Goal: Contribute content: Add original content to the website for others to see

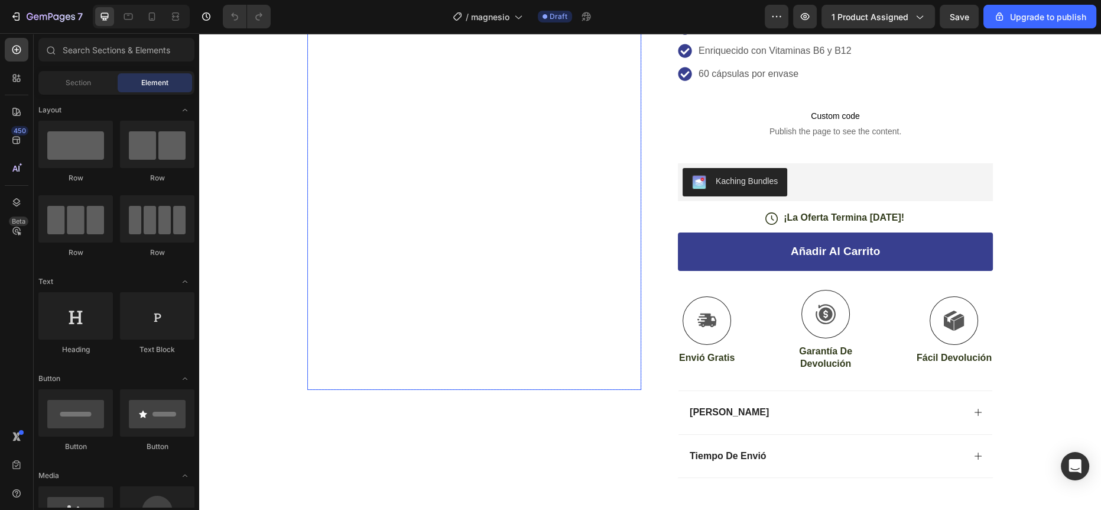
scroll to position [151, 0]
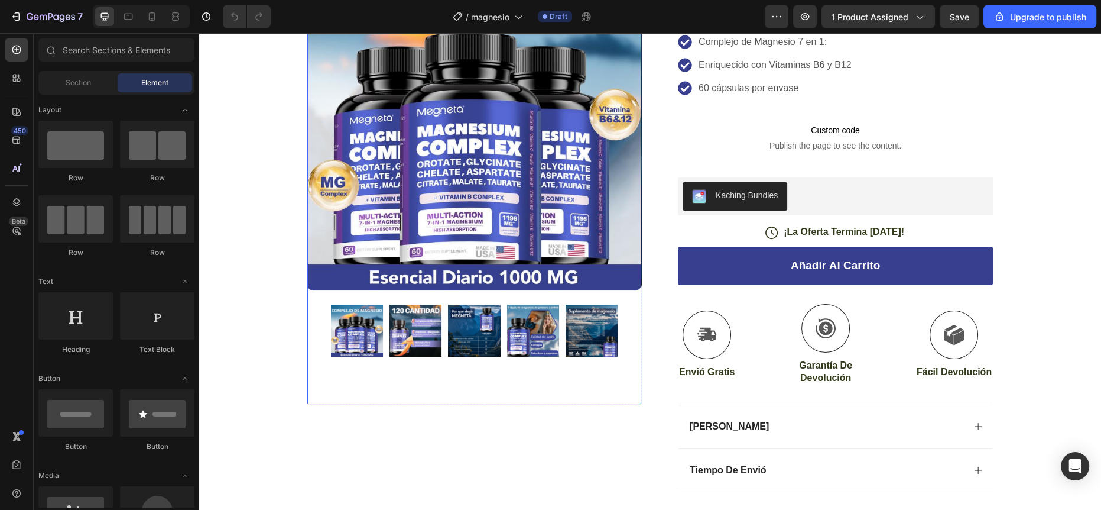
click at [392, 332] on img at bounding box center [416, 330] width 52 height 52
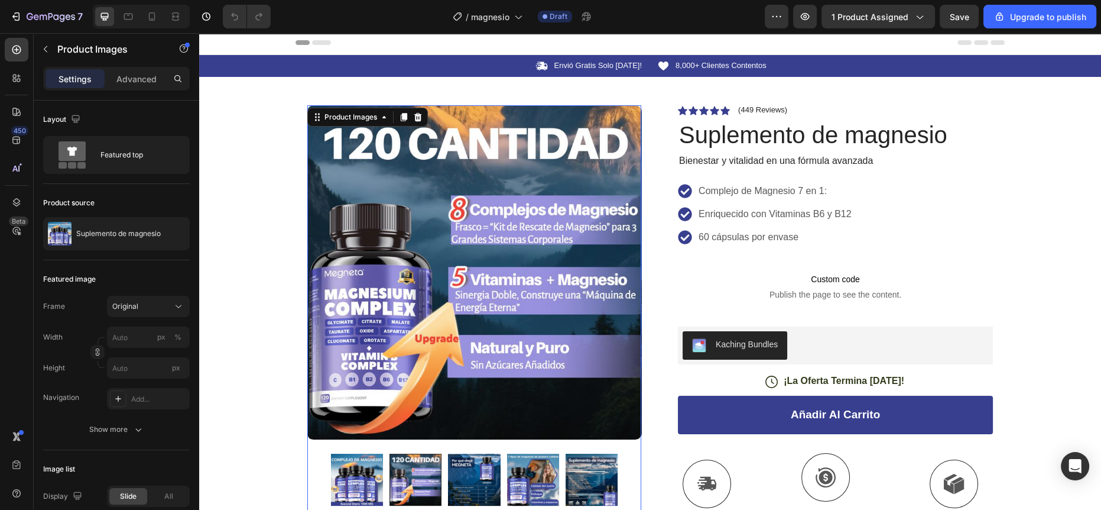
scroll to position [59, 0]
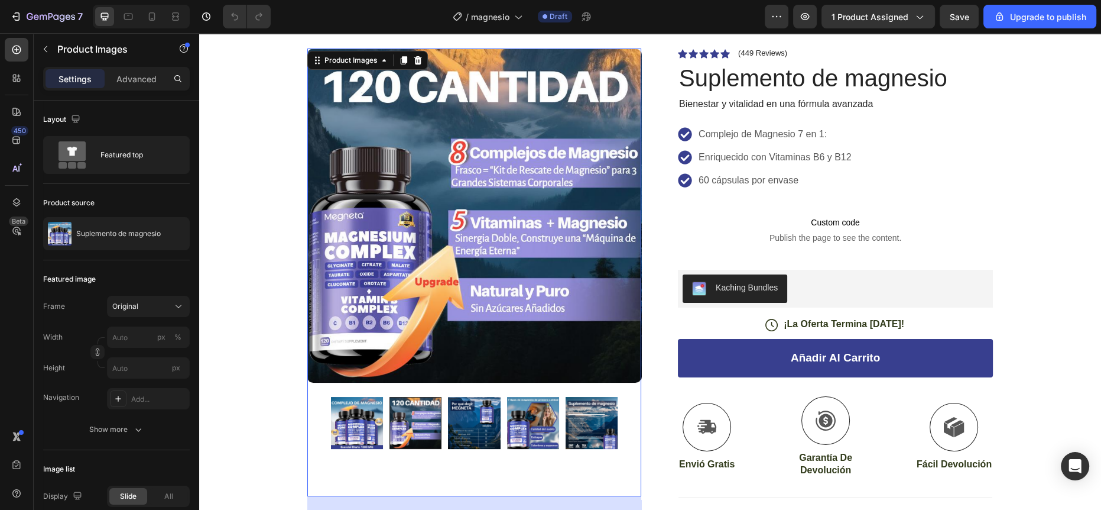
click at [591, 413] on img at bounding box center [592, 423] width 52 height 52
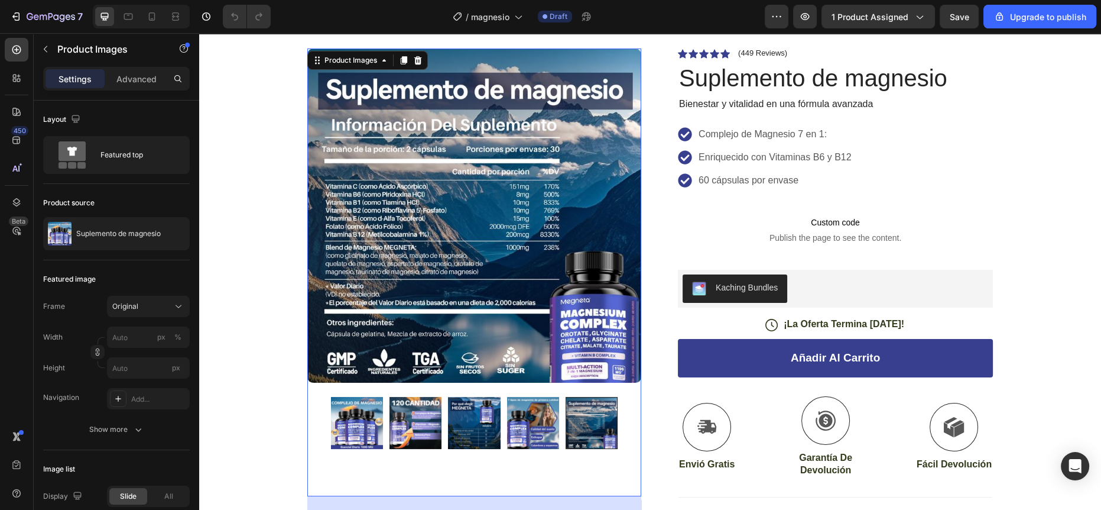
click at [404, 413] on img at bounding box center [416, 423] width 52 height 52
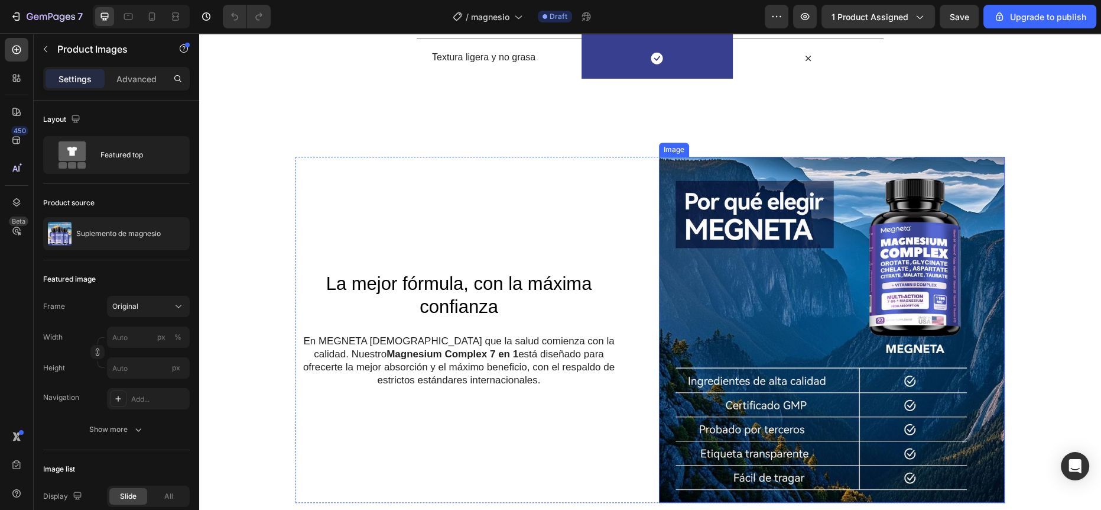
scroll to position [1457, 0]
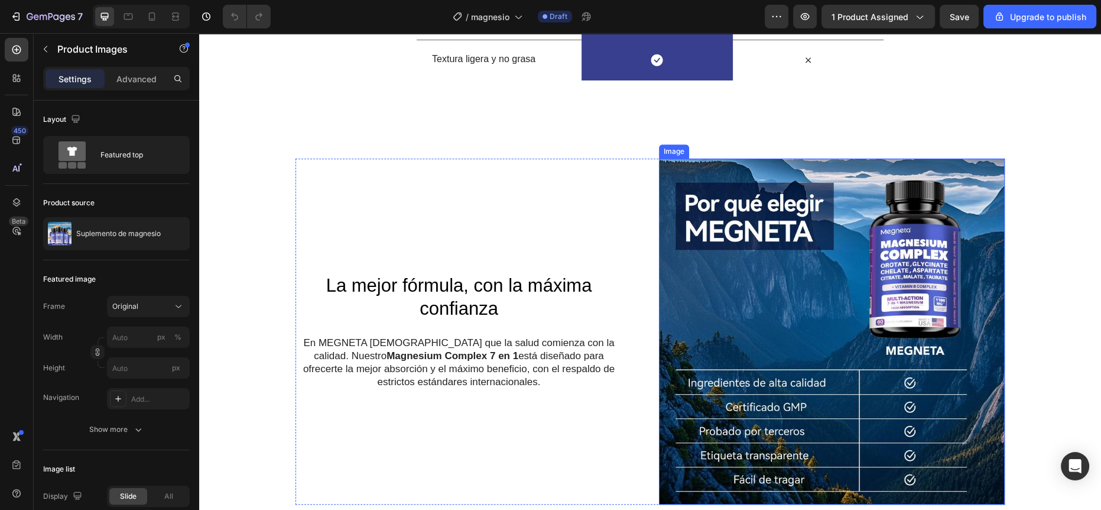
click at [716, 266] on img at bounding box center [832, 331] width 346 height 346
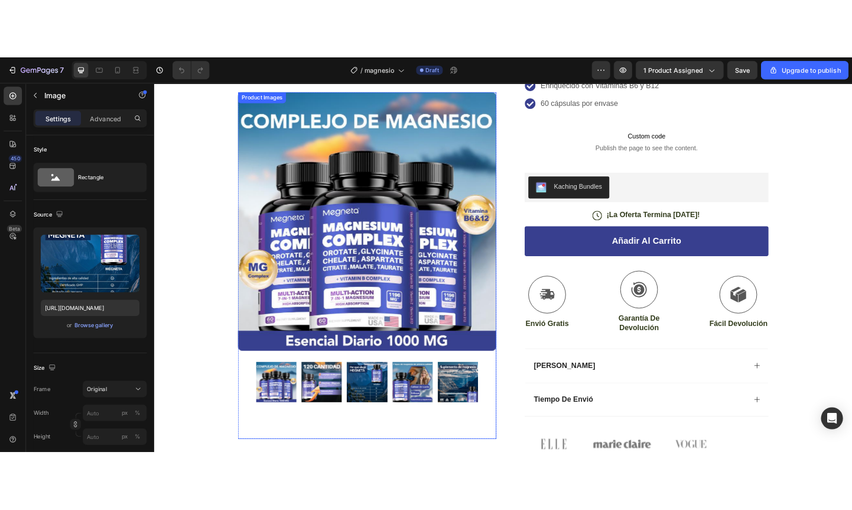
scroll to position [154, 0]
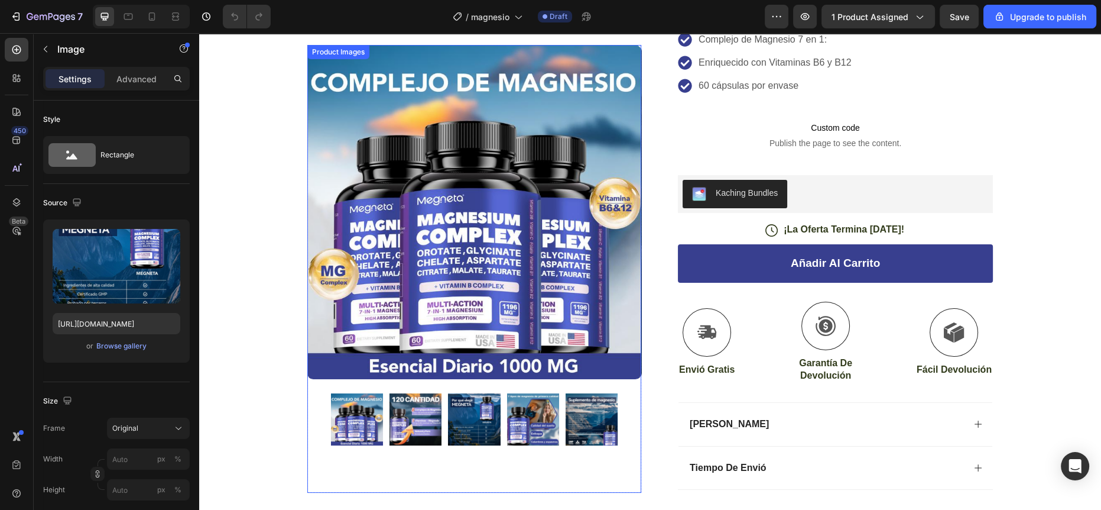
click at [429, 418] on img at bounding box center [416, 419] width 52 height 52
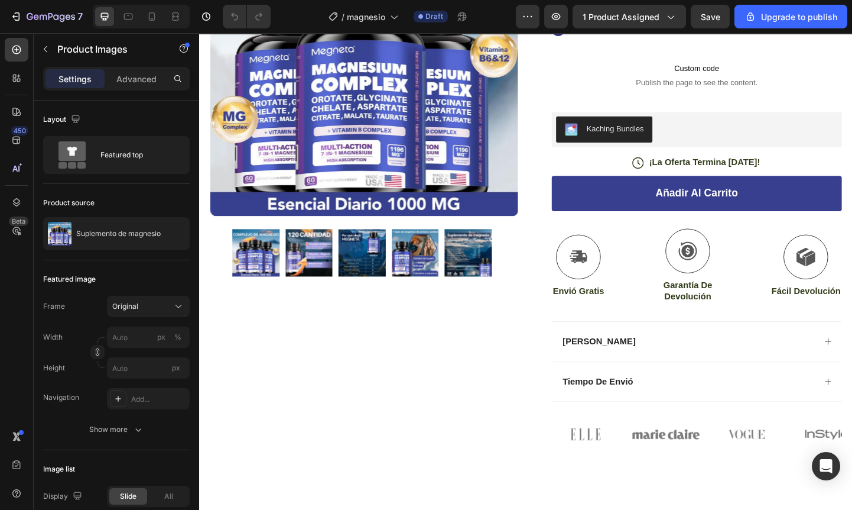
scroll to position [197, 0]
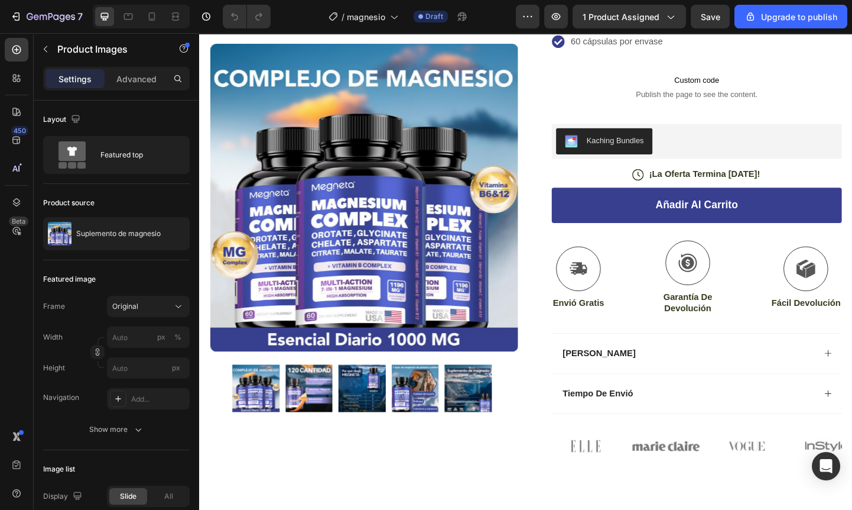
click at [325, 399] on img at bounding box center [318, 418] width 51 height 51
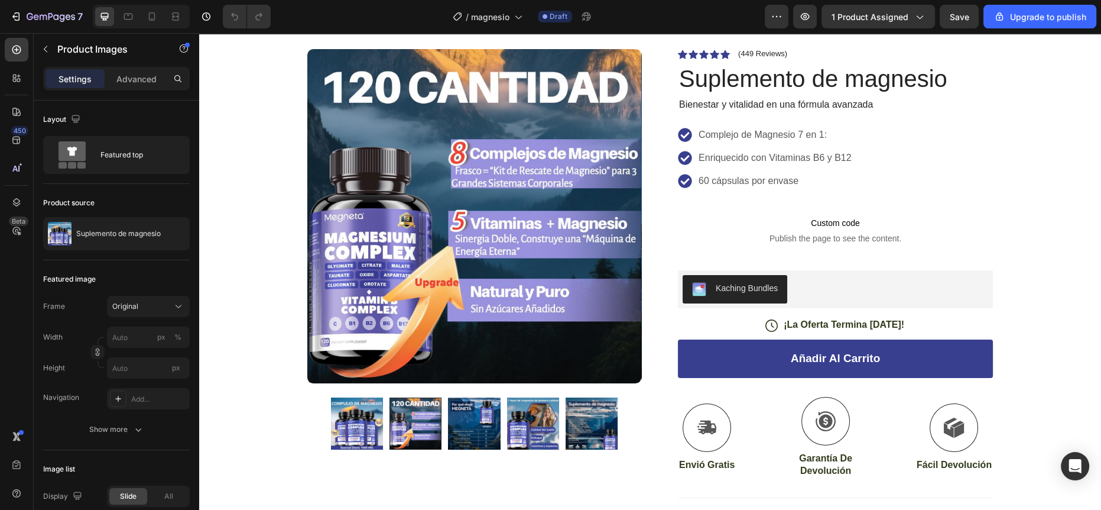
scroll to position [0, 0]
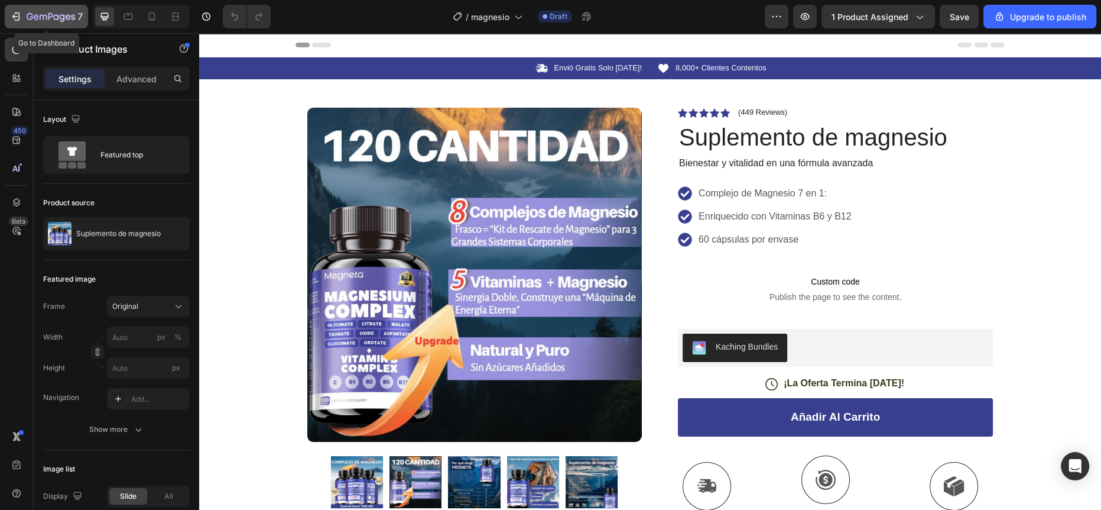
click at [16, 15] on icon "button" at bounding box center [16, 17] width 12 height 12
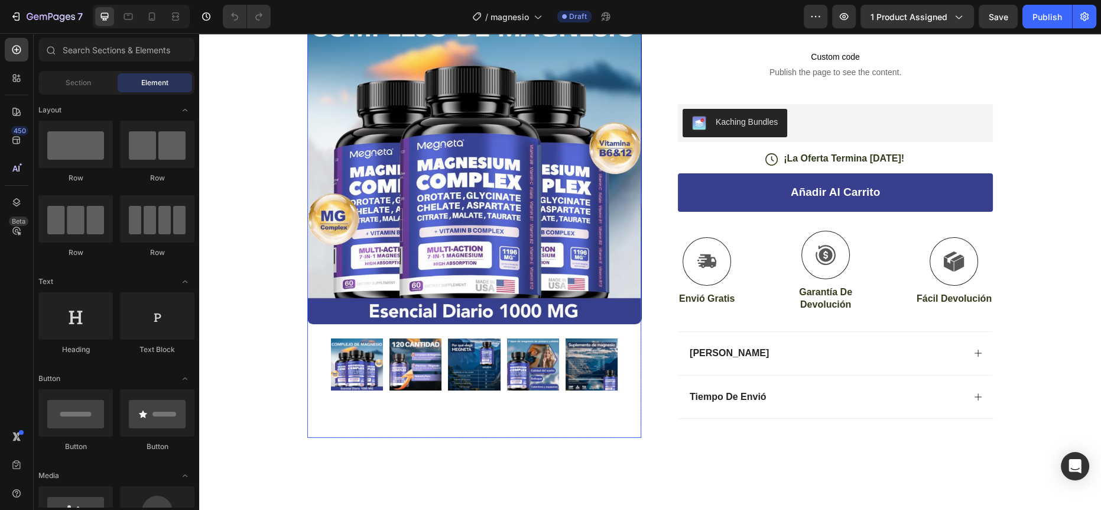
scroll to position [567, 0]
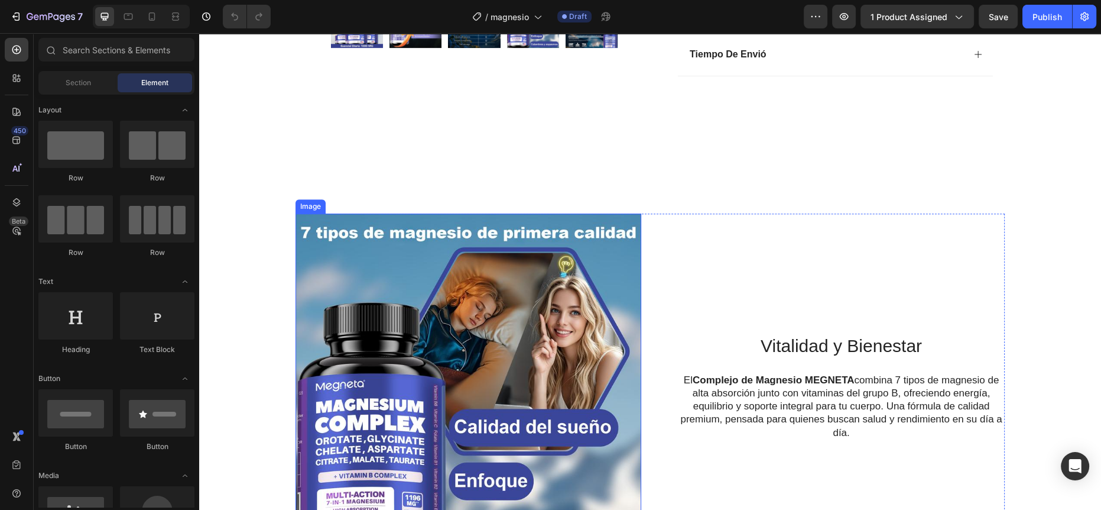
click at [475, 342] on img at bounding box center [469, 386] width 346 height 346
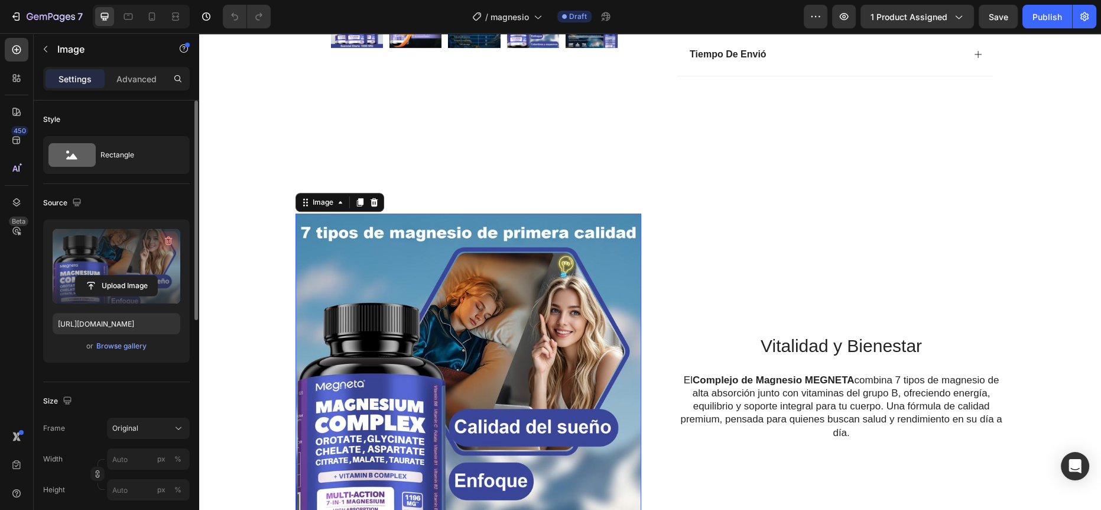
click at [170, 236] on icon "button" at bounding box center [169, 241] width 12 height 12
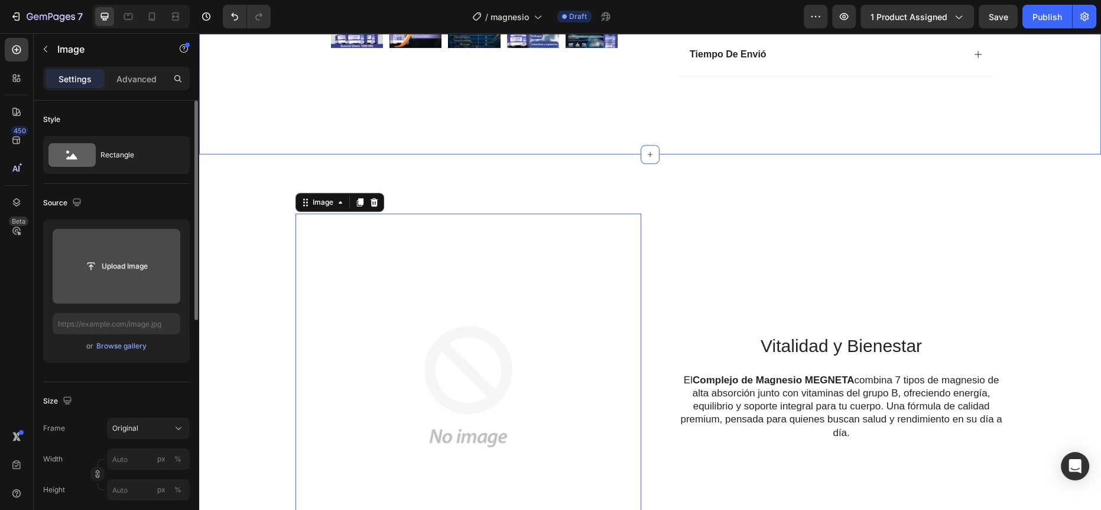
scroll to position [0, 0]
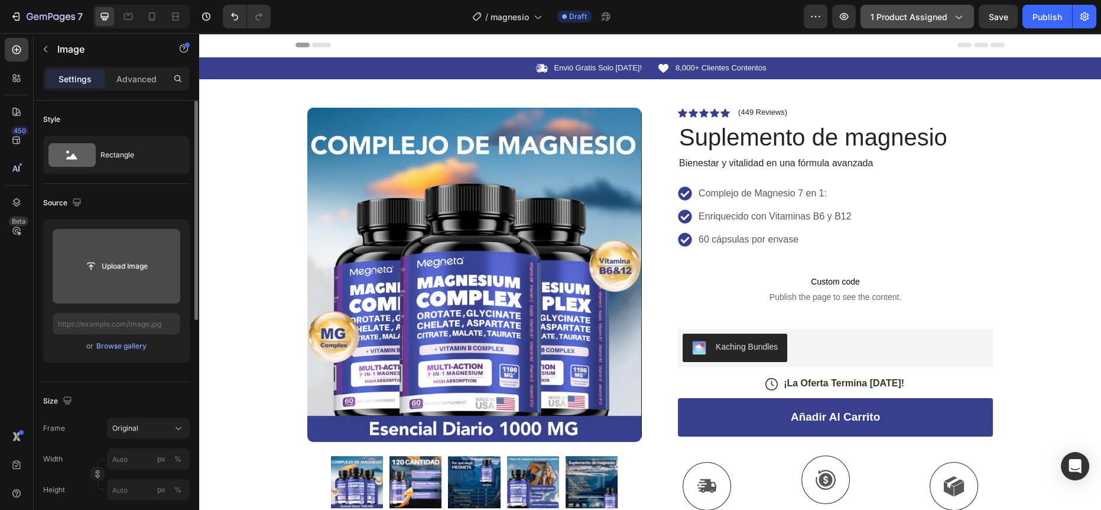
click at [897, 11] on span "1 product assigned" at bounding box center [909, 17] width 77 height 12
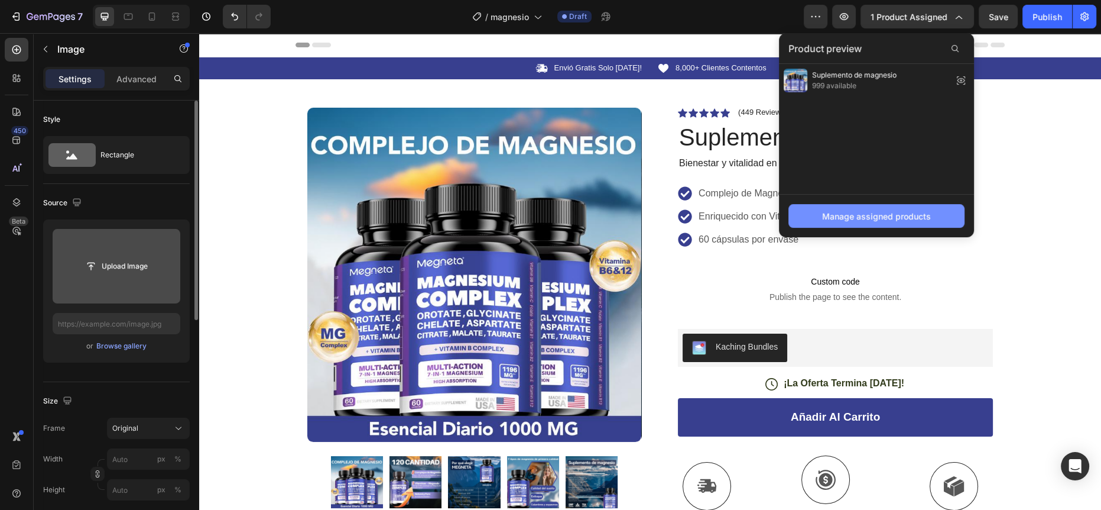
click at [874, 215] on div "Manage assigned products" at bounding box center [876, 216] width 109 height 12
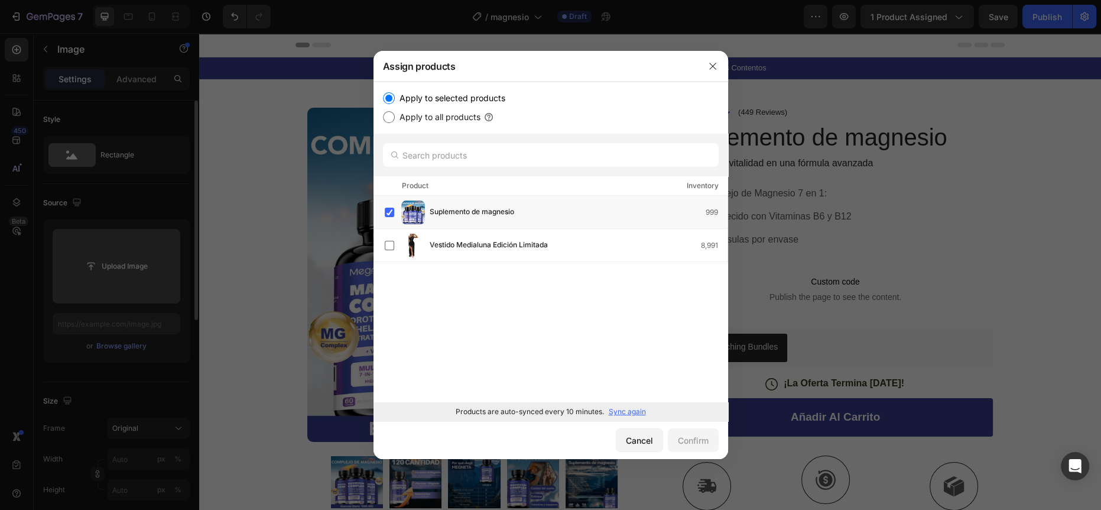
click at [619, 410] on p "Sync again" at bounding box center [627, 411] width 37 height 11
click at [708, 69] on icon "button" at bounding box center [712, 65] width 9 height 9
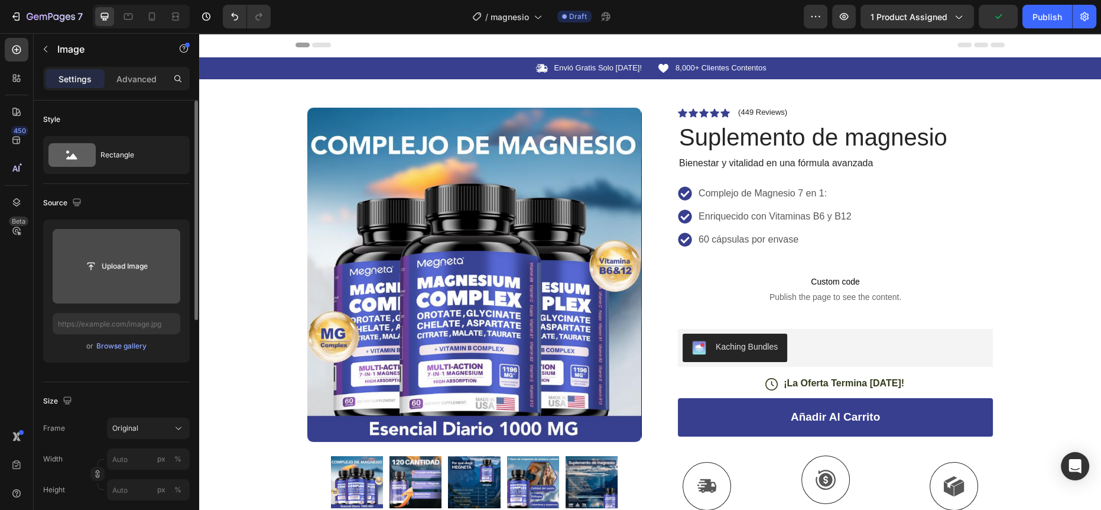
click at [404, 260] on img at bounding box center [474, 275] width 334 height 334
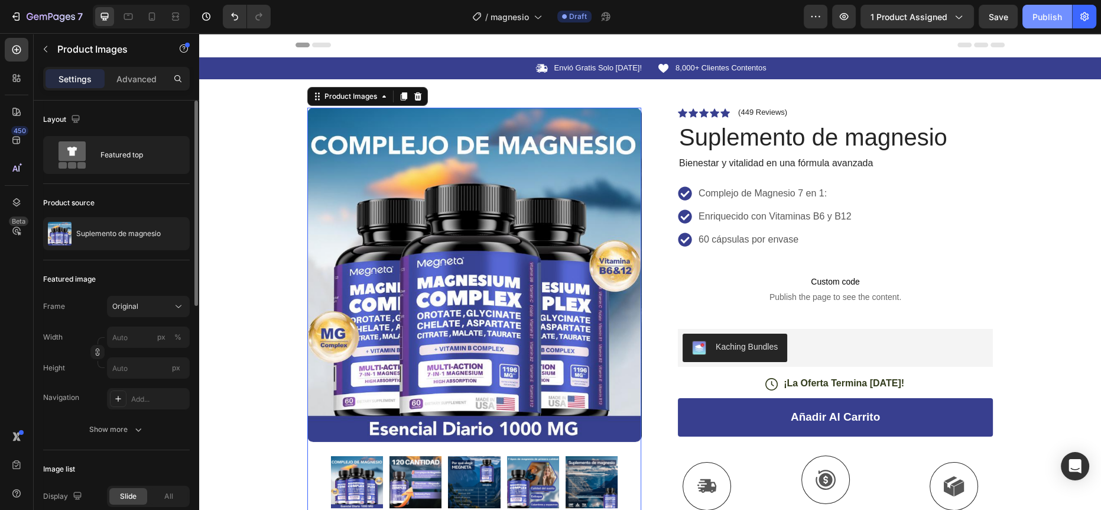
click at [1049, 17] on div "Publish" at bounding box center [1048, 17] width 30 height 12
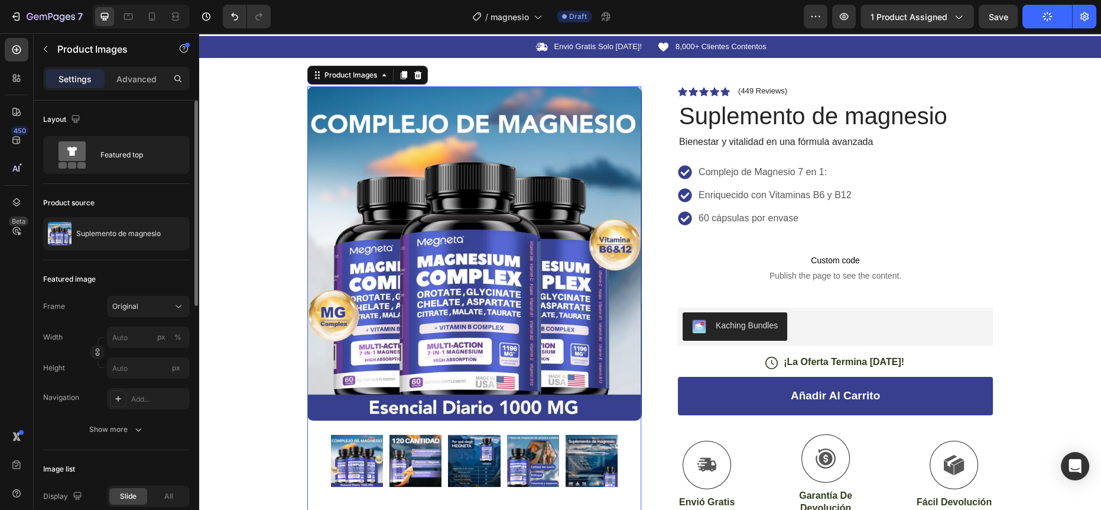
scroll to position [21, 0]
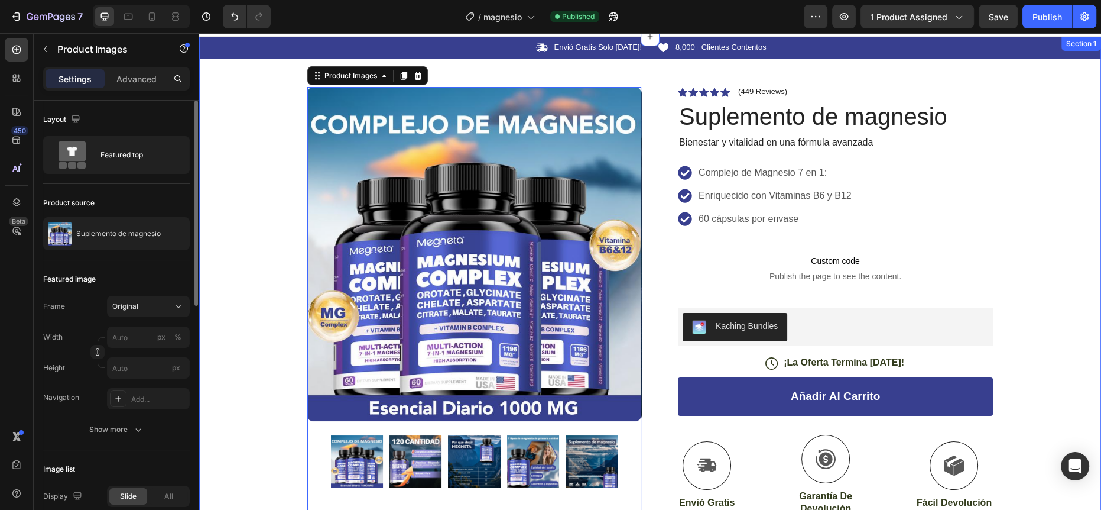
click at [265, 140] on div "Icon Envió Gratis Solo [DATE]! Text Block Row Icon 8,000+ Clientes Contentos Te…" at bounding box center [650, 339] width 902 height 605
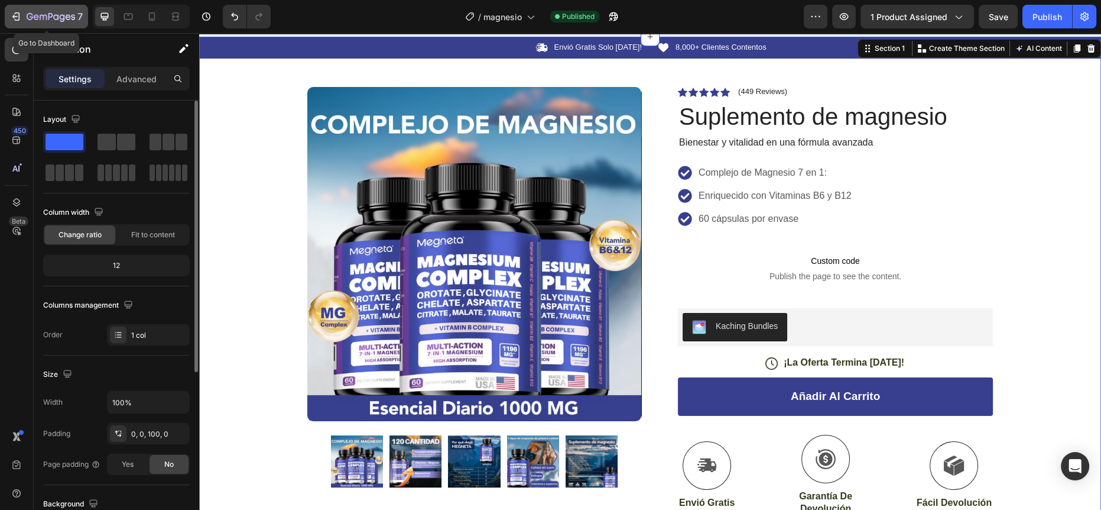
click at [27, 14] on icon "button" at bounding box center [30, 16] width 7 height 7
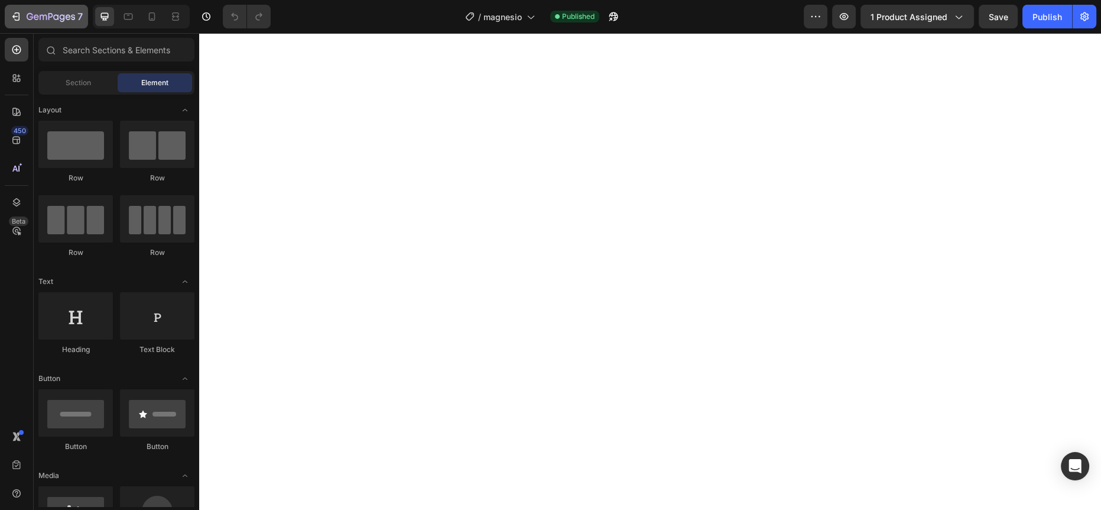
click at [20, 15] on icon "button" at bounding box center [16, 17] width 12 height 12
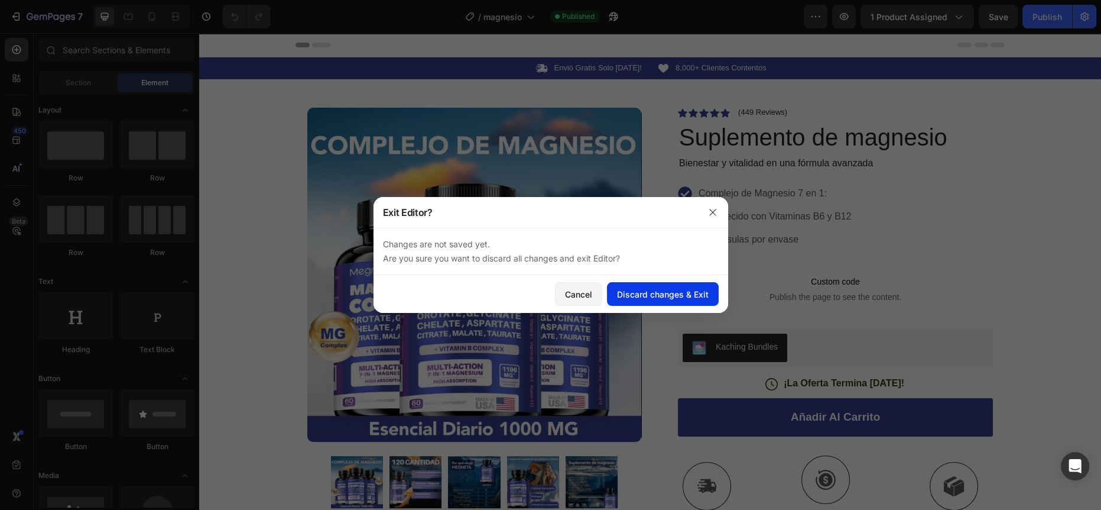
click at [646, 296] on div "Discard changes & Exit" at bounding box center [663, 294] width 92 height 12
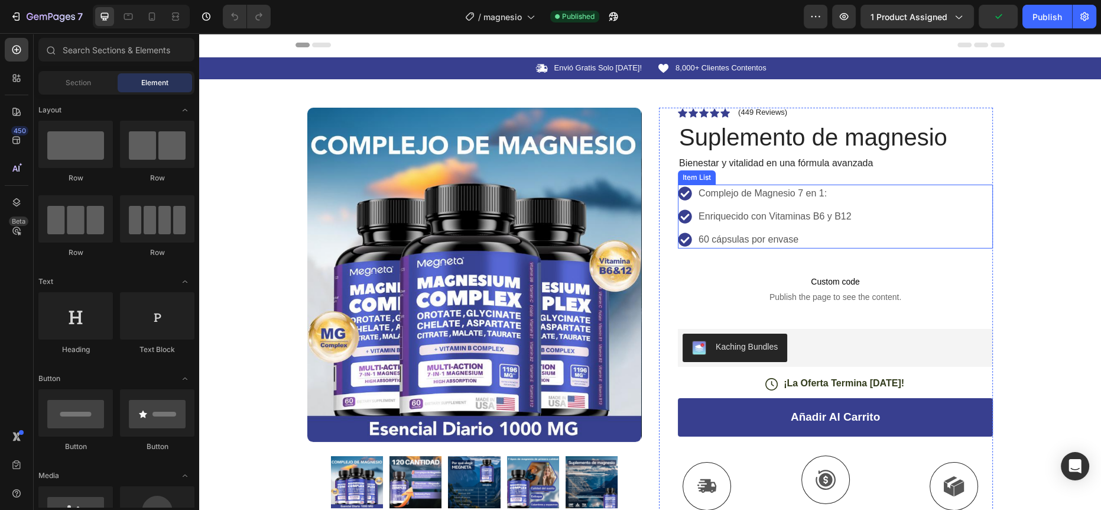
click at [726, 193] on p "Complejo de Magnesio 7 en 1:" at bounding box center [775, 193] width 153 height 14
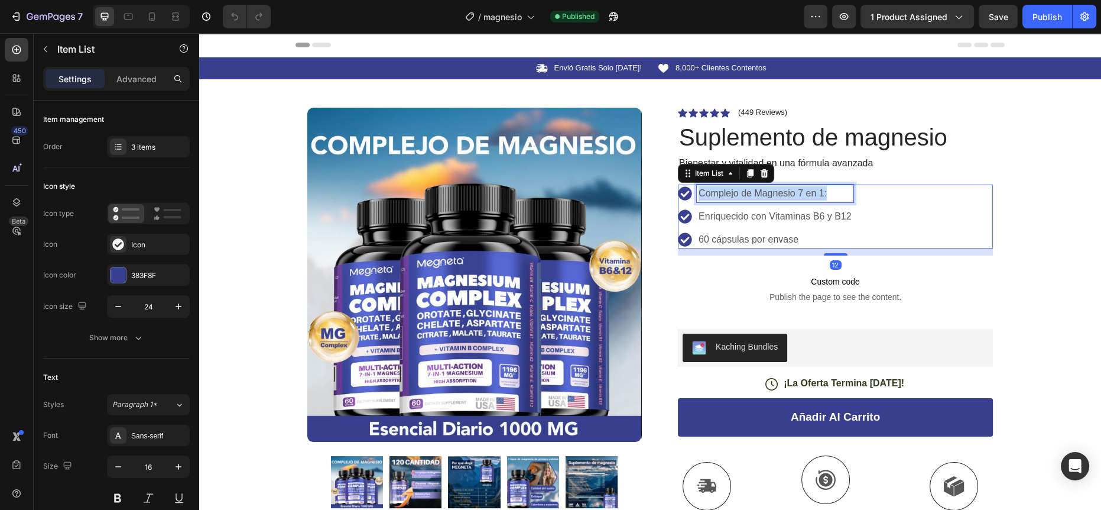
click at [726, 193] on p "Complejo de Magnesio 7 en 1:" at bounding box center [775, 193] width 153 height 14
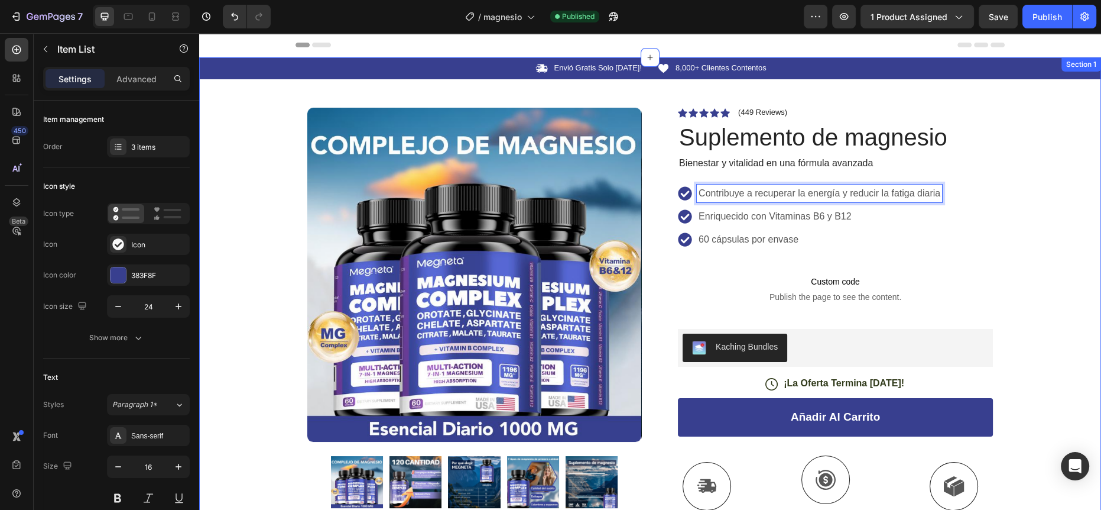
click at [1042, 185] on div "Icon Envió Gratis Solo Hoy! Text Block Row Icon 8,000+ Clientes Contentos Text …" at bounding box center [650, 359] width 902 height 605
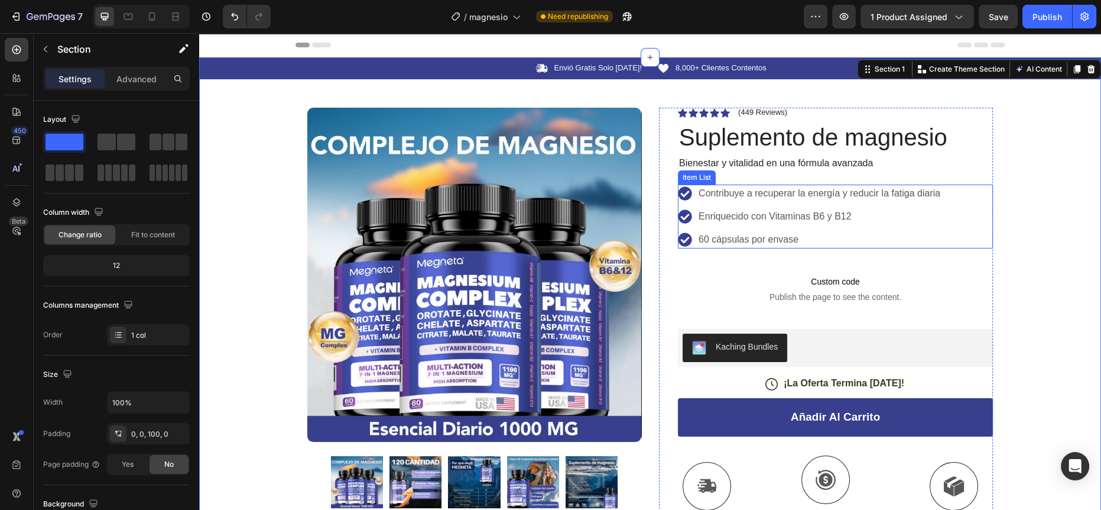
click at [719, 215] on p "Enriquecido con Vitaminas B6 y B12" at bounding box center [820, 216] width 242 height 14
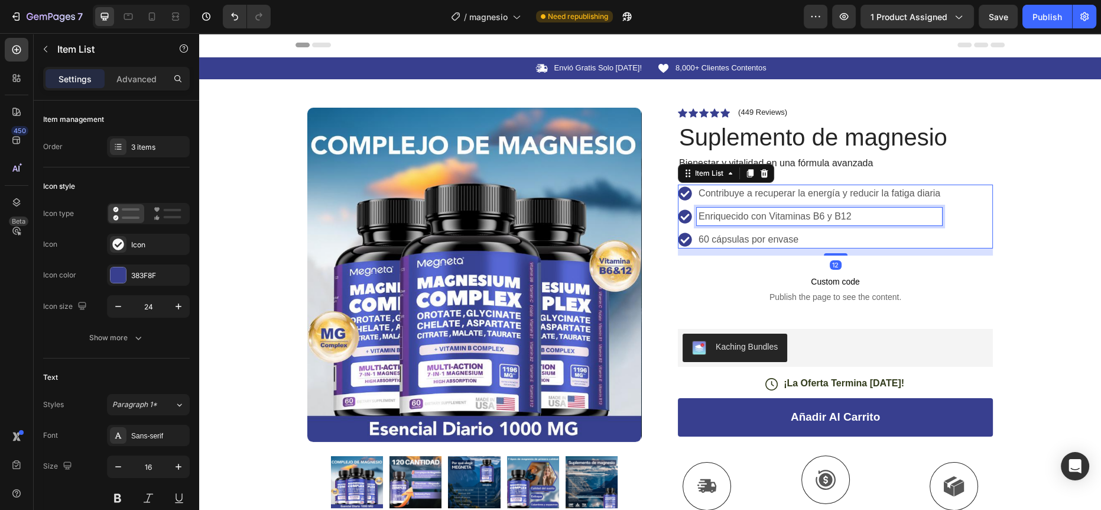
click at [719, 215] on p "Enriquecido con Vitaminas B6 y B12" at bounding box center [820, 216] width 242 height 14
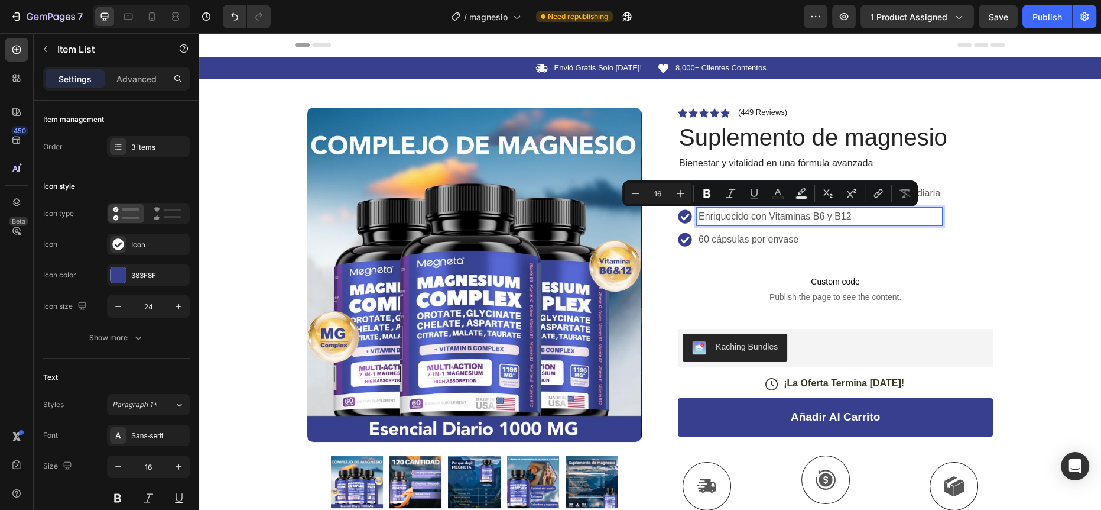
click at [750, 242] on p "60 cápsulas por envase" at bounding box center [820, 239] width 242 height 14
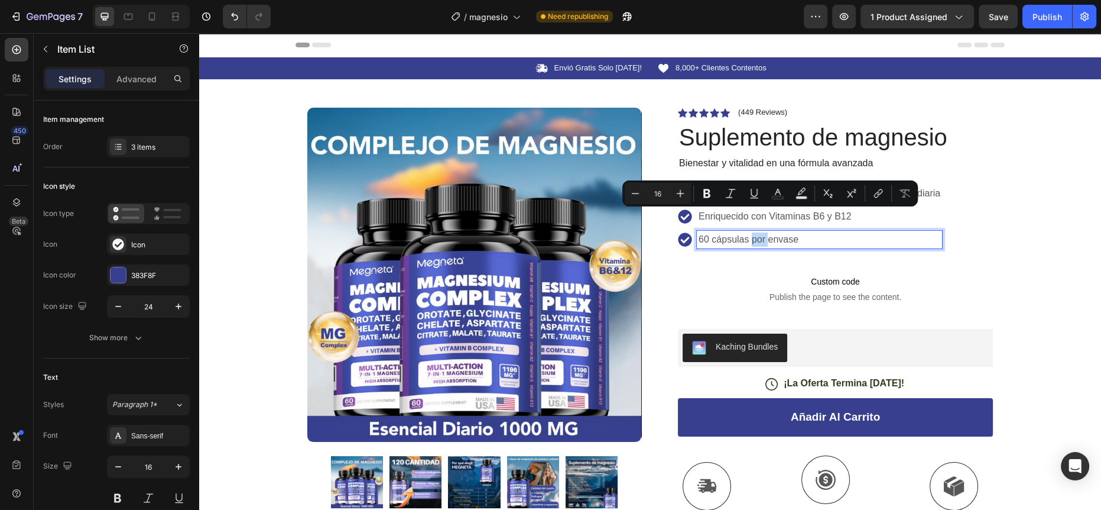
click at [750, 242] on p "60 cápsulas por envase" at bounding box center [820, 239] width 242 height 14
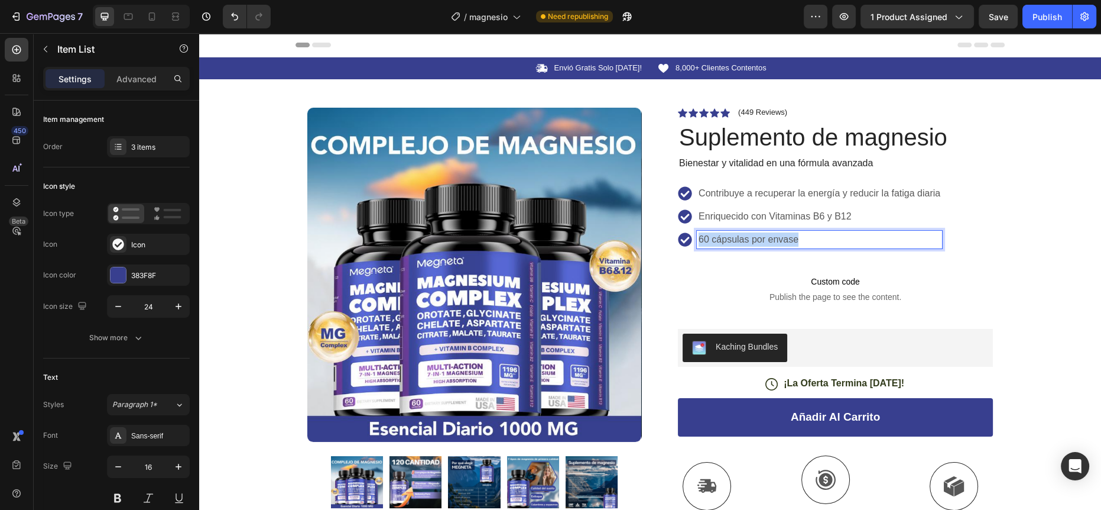
click at [750, 242] on p "60 cápsulas por envase" at bounding box center [820, 239] width 242 height 14
click at [778, 239] on strong "rendimiento físico y mental" at bounding box center [809, 239] width 122 height 10
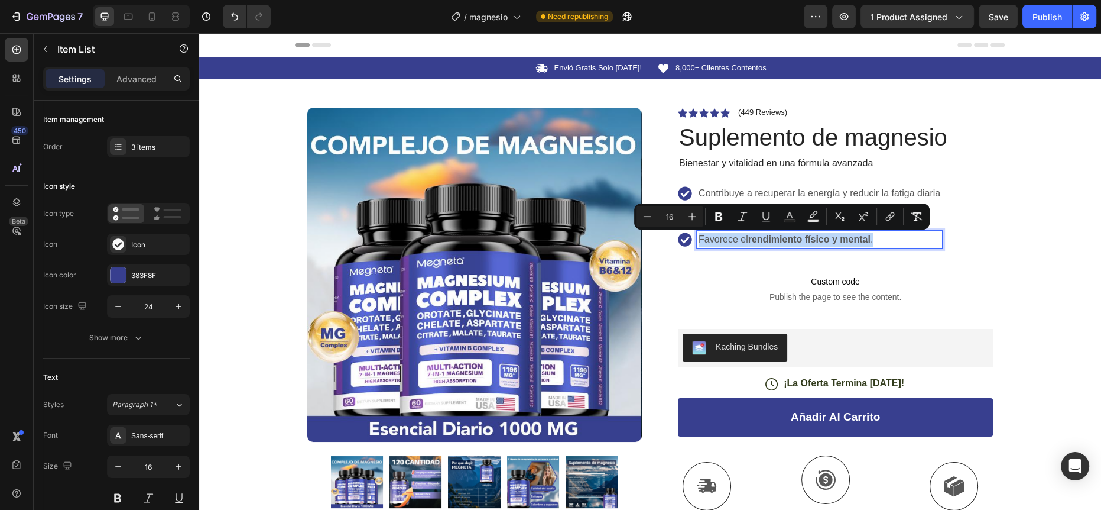
copy p "Favorece el rendimiento físico y mental ."
click at [787, 182] on div "Icon Icon Icon Icon Icon Icon List (449 Reviews) Text Block Row Suplemento de m…" at bounding box center [835, 385] width 315 height 555
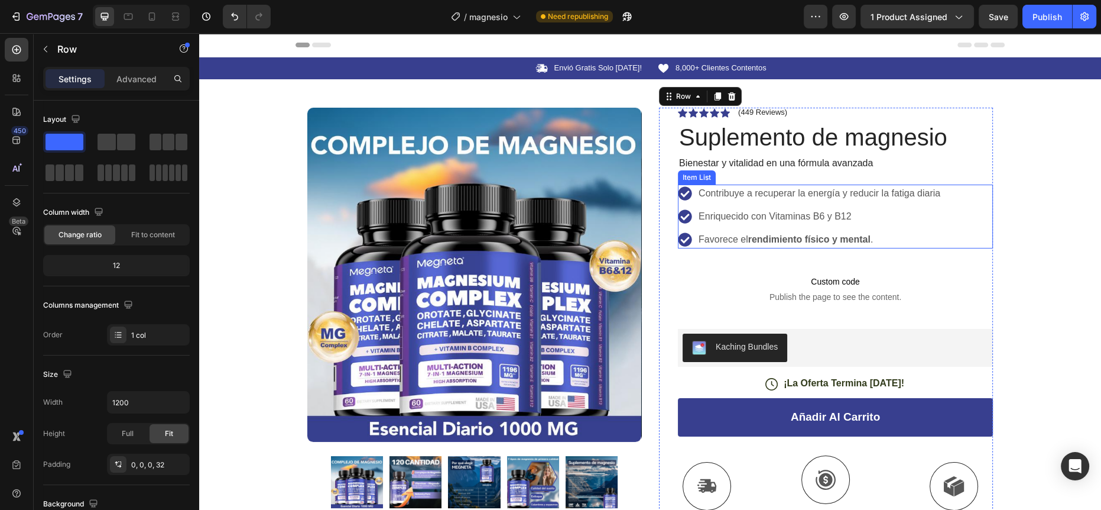
click at [763, 205] on div "Contribuye a recuperar la energía y reducir la fatiga diaria Enriquecido con Vi…" at bounding box center [810, 216] width 264 height 64
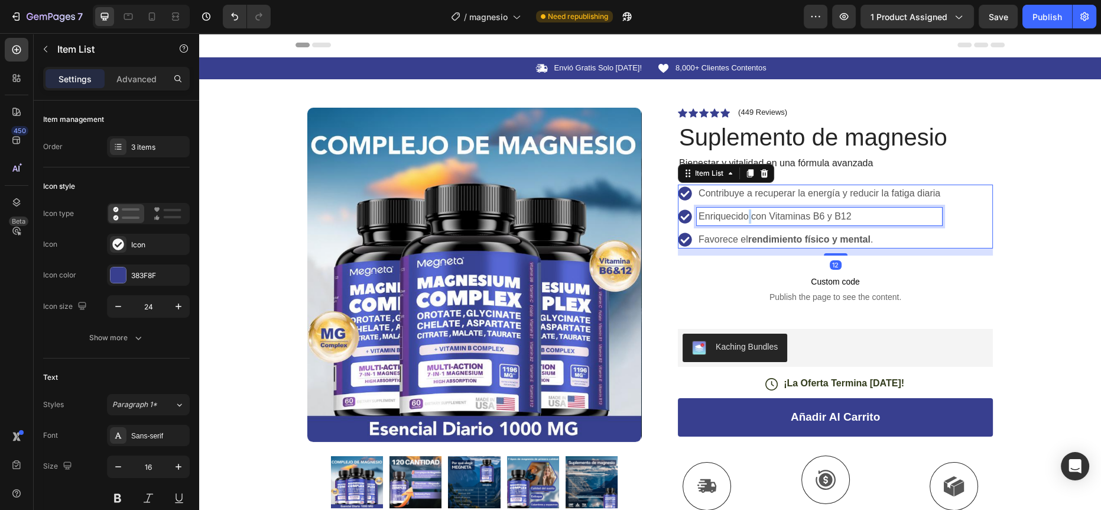
click at [741, 215] on p "Enriquecido con Vitaminas B6 y B12" at bounding box center [820, 216] width 242 height 14
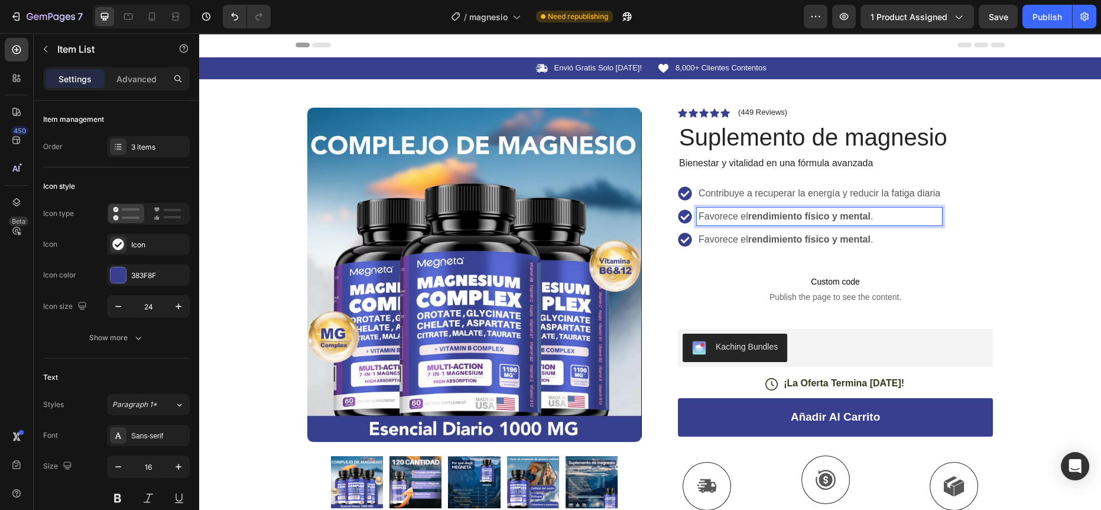
click at [961, 243] on div "Contribuye a recuperar la energía y reducir la fatiga diaria Favorece el rendim…" at bounding box center [835, 216] width 315 height 64
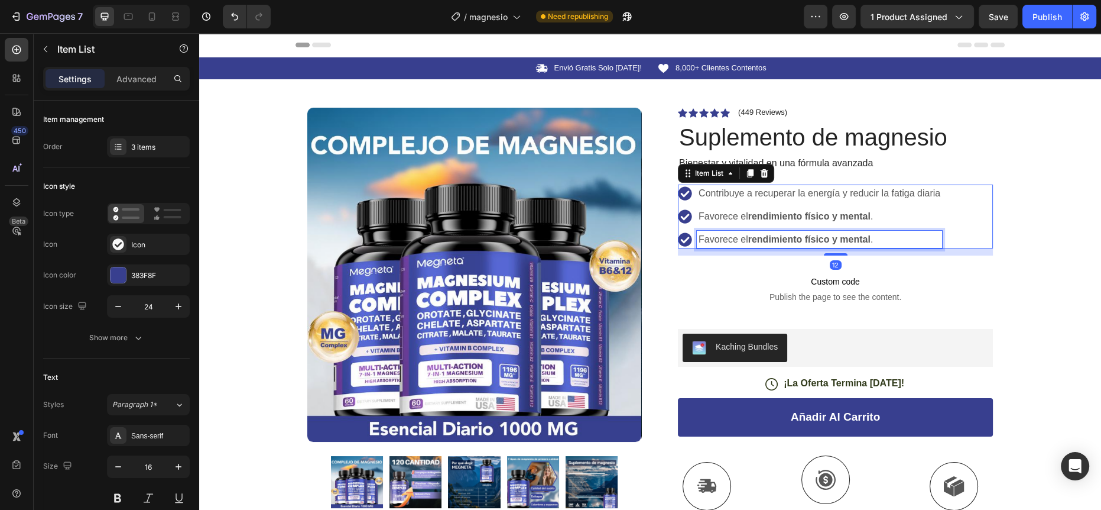
click at [782, 240] on strong "rendimiento físico y mental" at bounding box center [809, 239] width 122 height 10
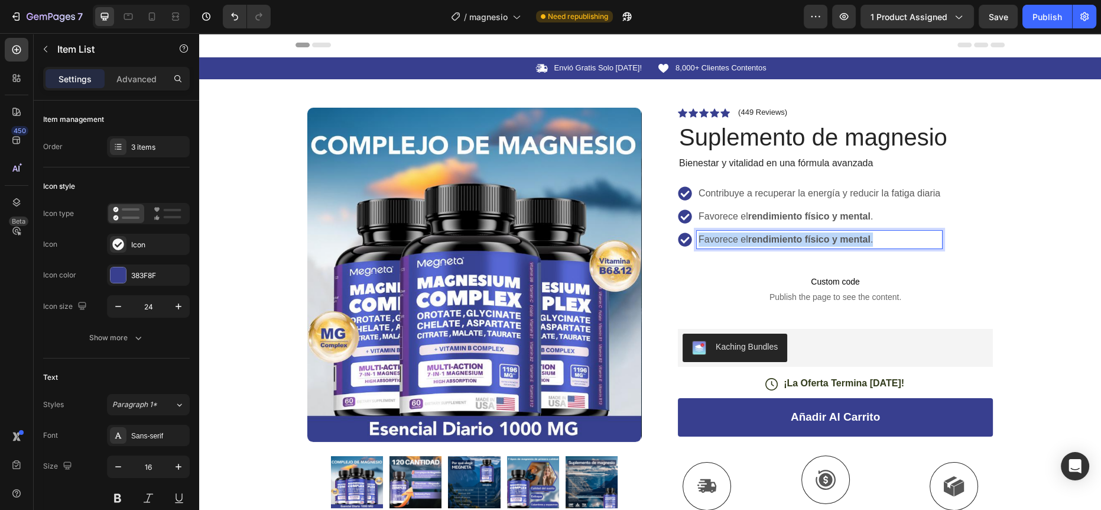
click at [782, 240] on strong "rendimiento físico y mental" at bounding box center [809, 239] width 122 height 10
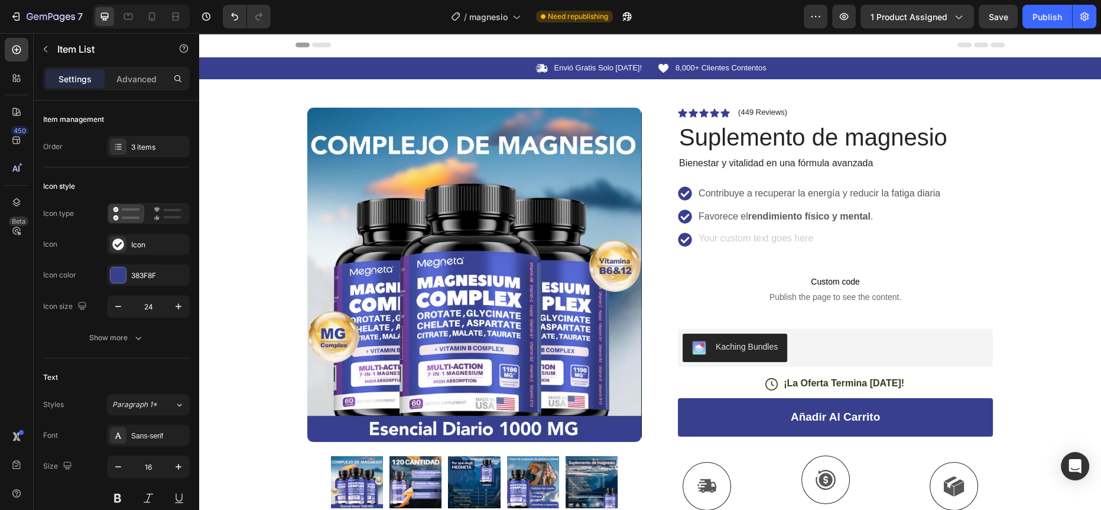
click at [785, 225] on div "Favorece el rendimiento físico y mental ." at bounding box center [819, 217] width 245 height 18
click at [785, 218] on strong "rendimiento físico y mental" at bounding box center [809, 216] width 122 height 10
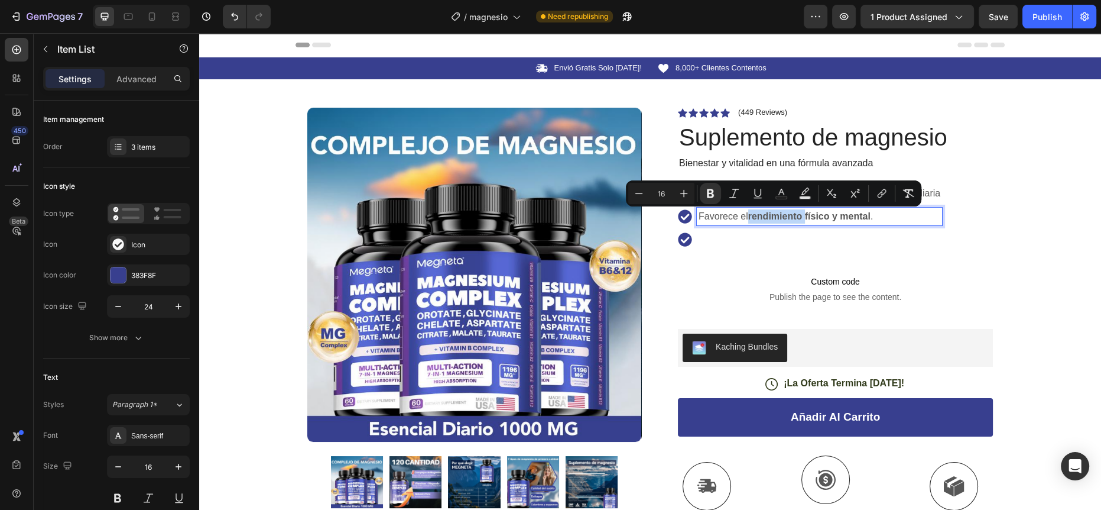
click at [754, 219] on strong "rendimiento físico y mental" at bounding box center [809, 216] width 122 height 10
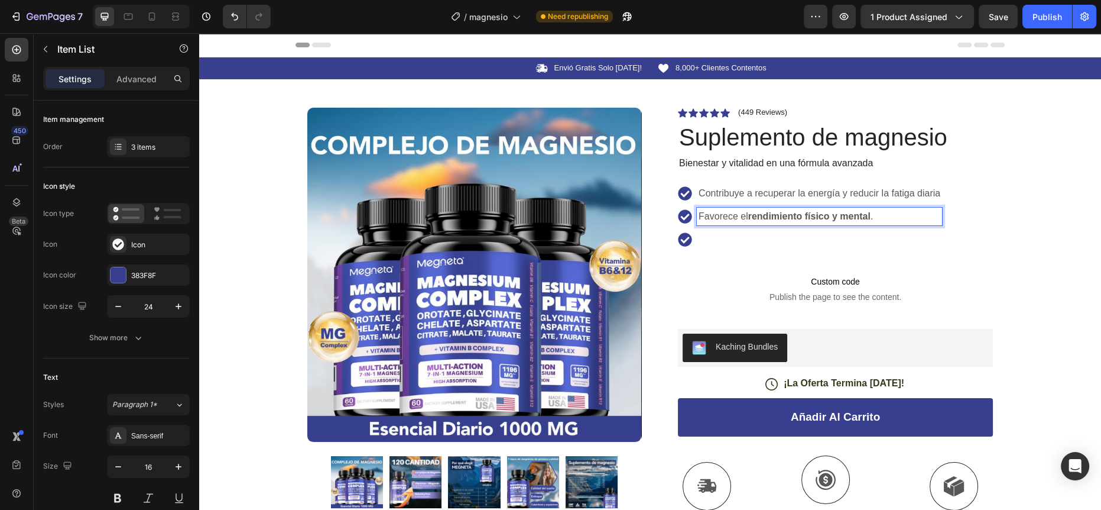
drag, startPoint x: 744, startPoint y: 216, endPoint x: 866, endPoint y: 216, distance: 121.8
click at [866, 216] on p "Favorece el rendimiento físico y mental ." at bounding box center [820, 216] width 242 height 14
click at [868, 217] on p "Favorece el rendimiento físico y mental ." at bounding box center [820, 216] width 242 height 14
click at [866, 216] on strong "rendimiento físico y mental" at bounding box center [809, 216] width 122 height 10
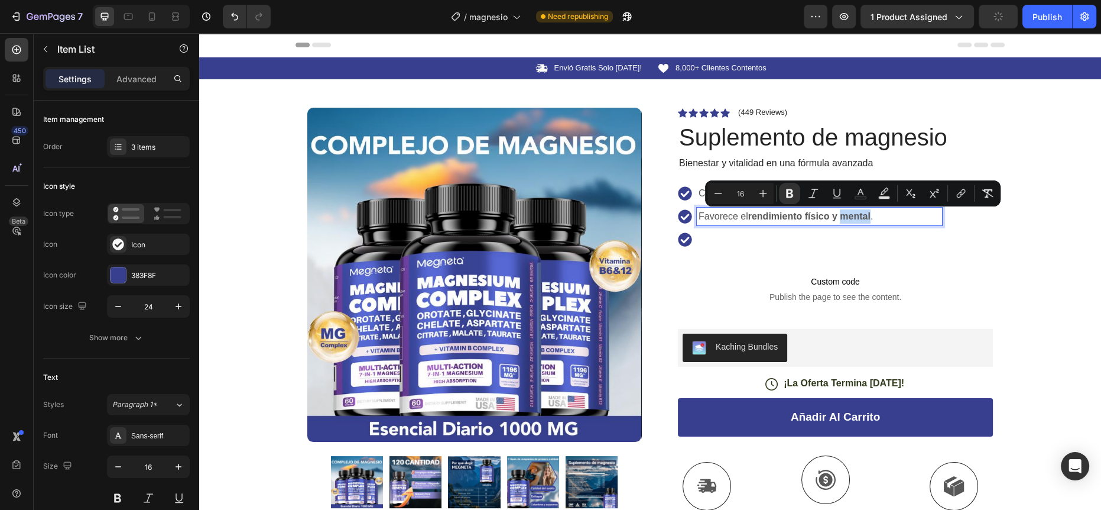
click at [792, 221] on strong "rendimiento físico y mental" at bounding box center [809, 216] width 122 height 10
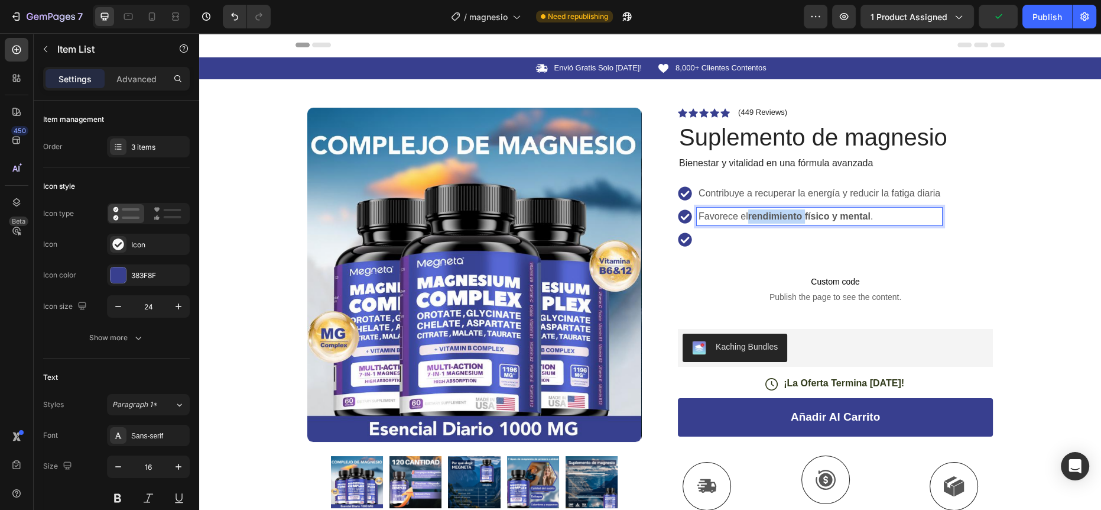
click at [792, 221] on strong "rendimiento físico y mental" at bounding box center [809, 216] width 122 height 10
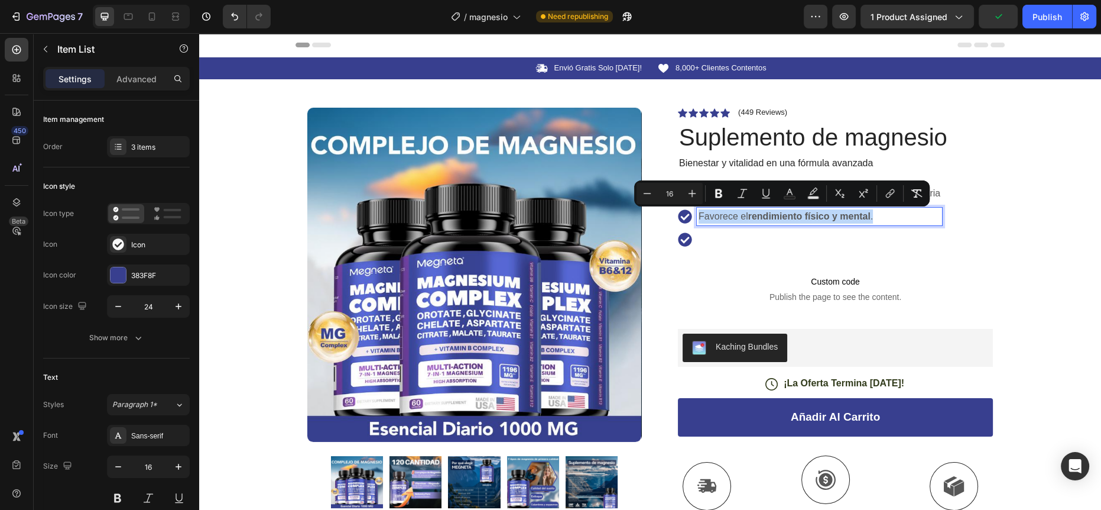
click at [765, 218] on strong "rendimiento físico y mental" at bounding box center [809, 216] width 122 height 10
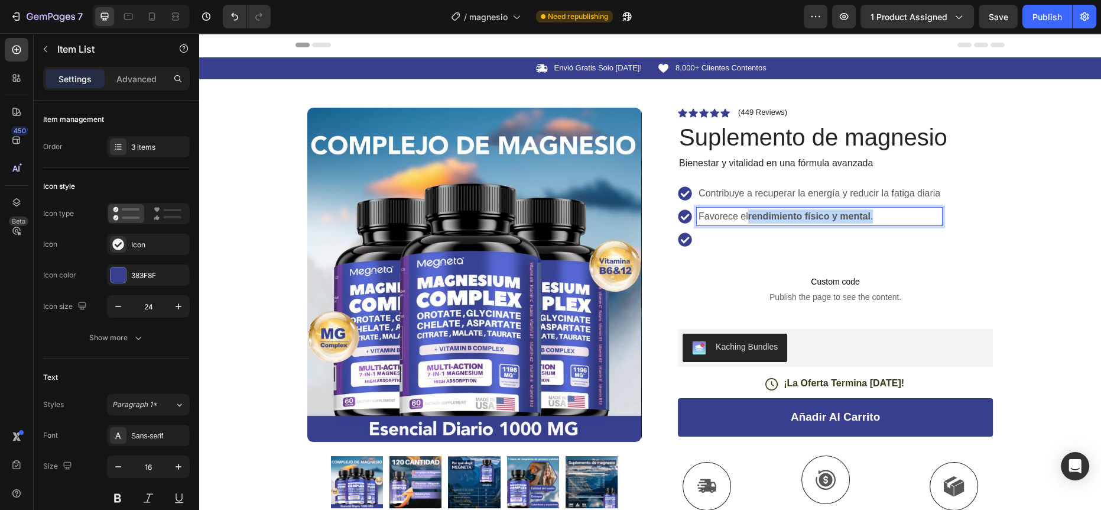
drag, startPoint x: 745, startPoint y: 216, endPoint x: 911, endPoint y: 211, distance: 165.6
click at [911, 211] on p "Favorece el rendimiento físico y mental ." at bounding box center [820, 216] width 242 height 14
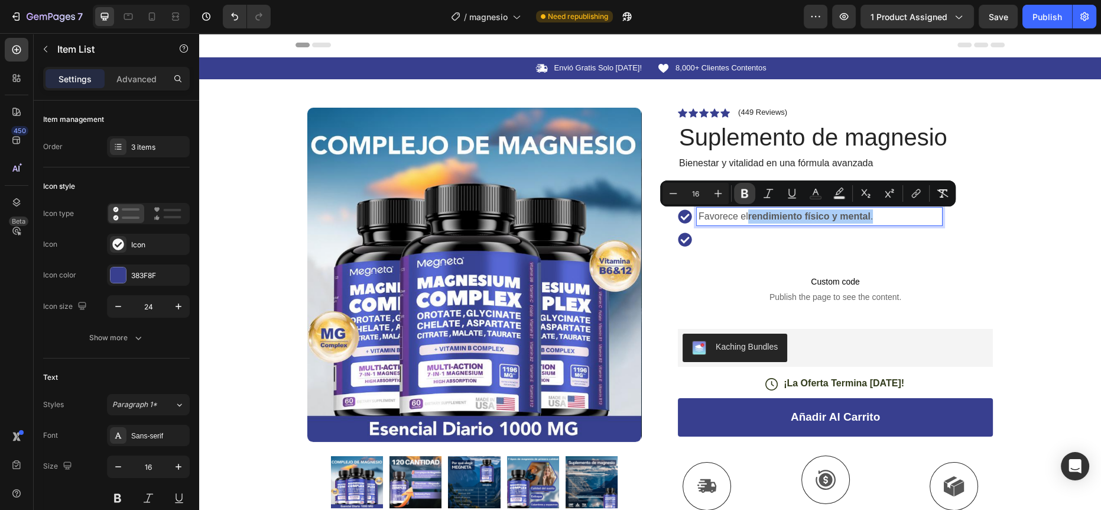
click at [741, 194] on icon "Editor contextual toolbar" at bounding box center [744, 193] width 7 height 9
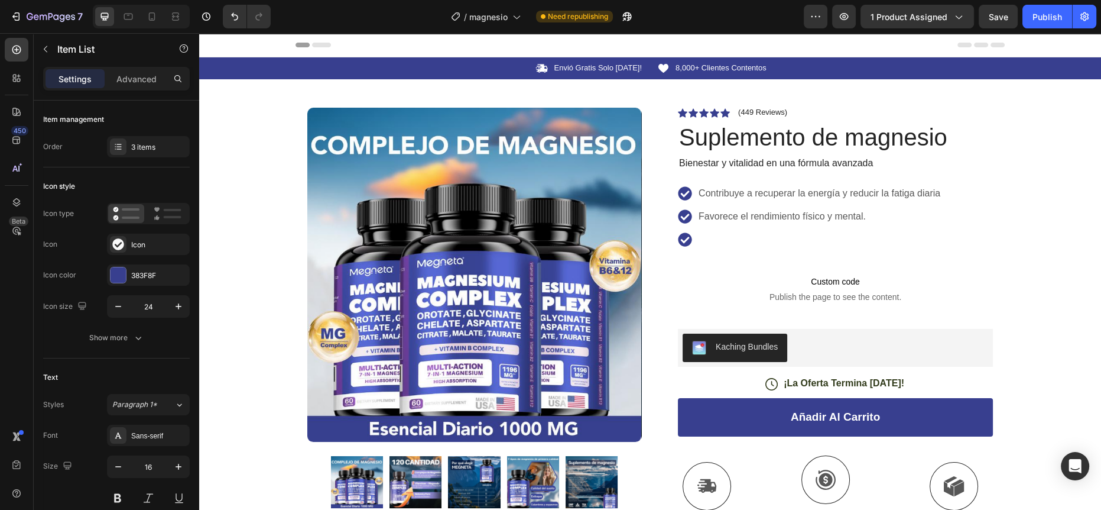
click at [952, 243] on div "Contribuye a recuperar la energía y reducir la fatiga diaria Favorece el rendim…" at bounding box center [835, 216] width 315 height 64
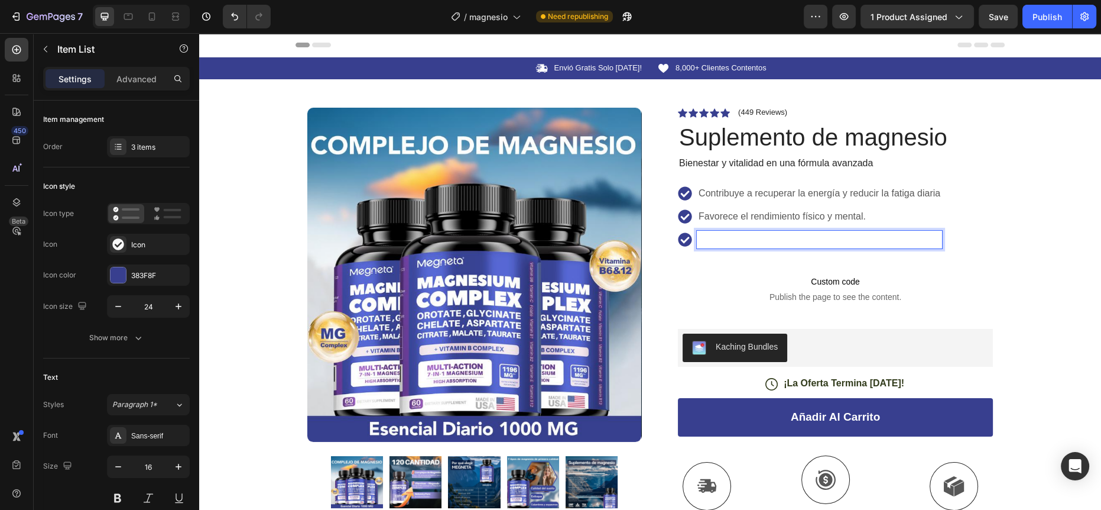
click at [752, 244] on p "Rich Text Editor. Editing area: main" at bounding box center [820, 239] width 242 height 14
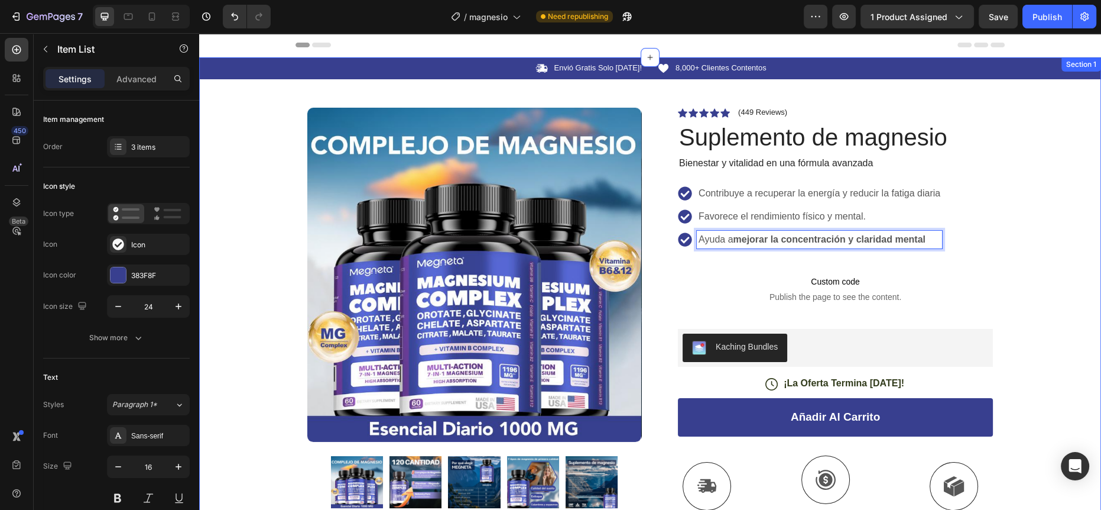
click at [1056, 278] on div "Icon Envió Gratis Solo Hoy! Text Block Row Icon 8,000+ Clientes Contentos Text …" at bounding box center [650, 359] width 902 height 605
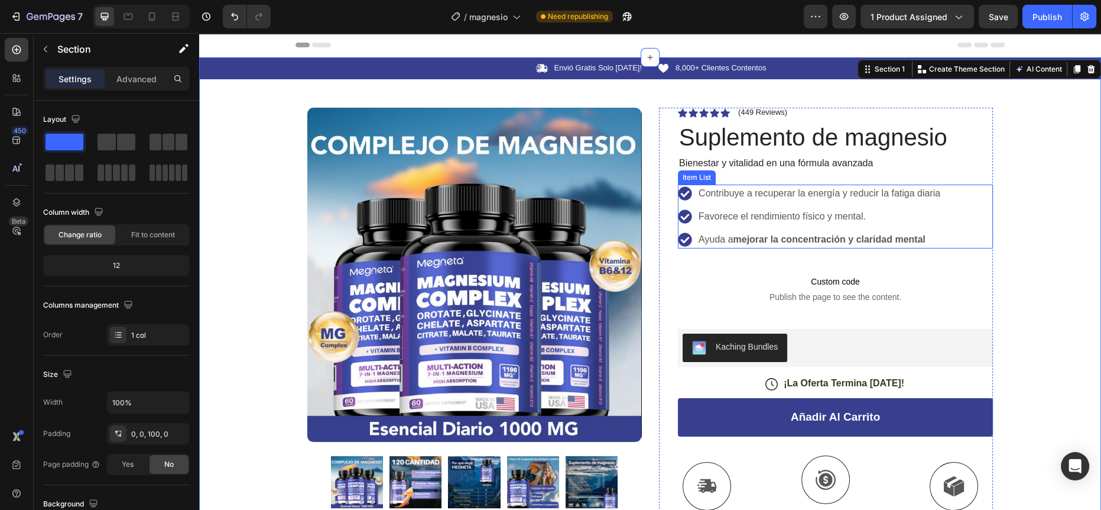
click at [863, 239] on strong "mejorar la concentración y claridad mental" at bounding box center [829, 239] width 192 height 10
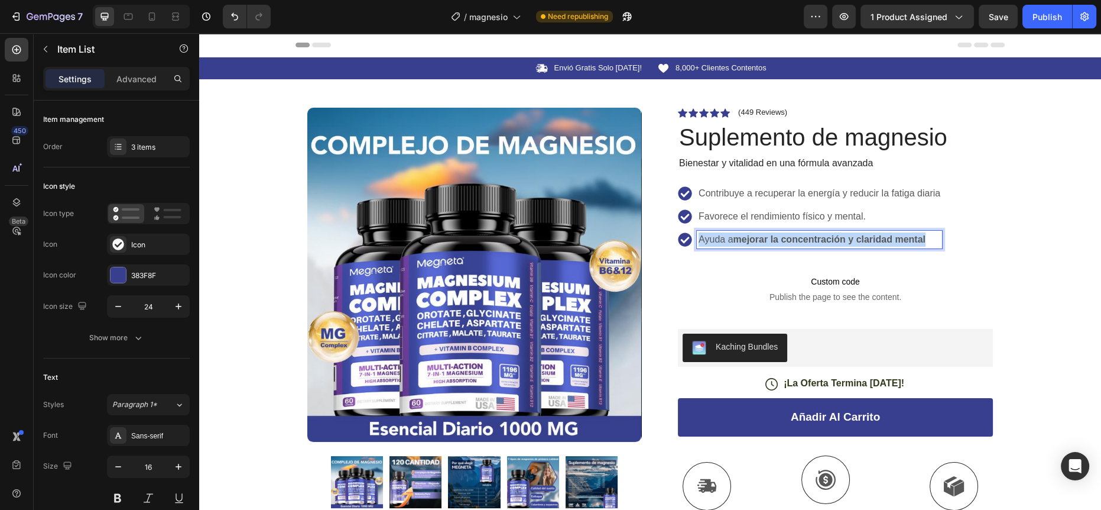
click at [863, 239] on strong "mejorar la concentración y claridad mental" at bounding box center [829, 239] width 192 height 10
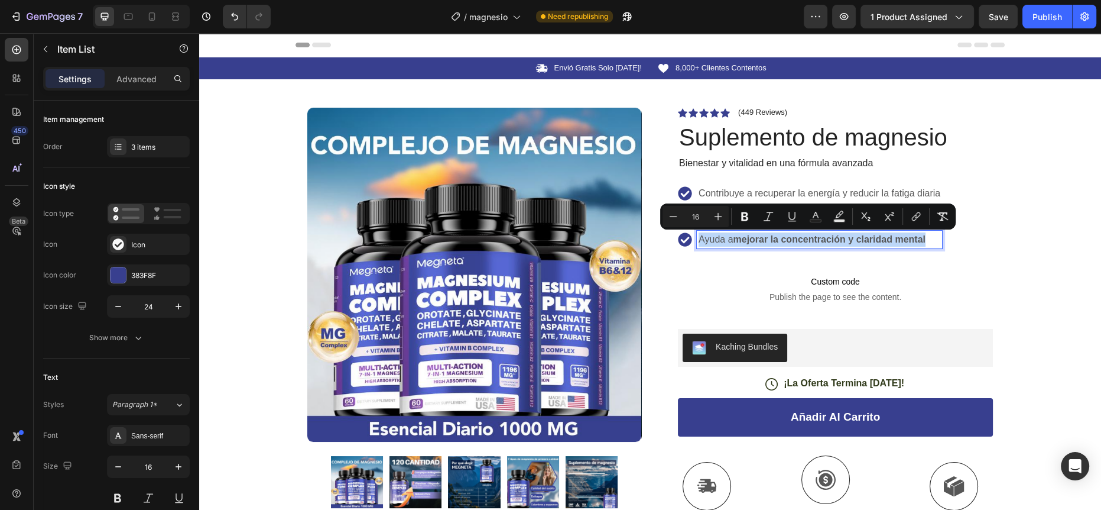
click at [781, 248] on div "Ayuda a mejorar la concentración y claridad mental" at bounding box center [819, 240] width 245 height 18
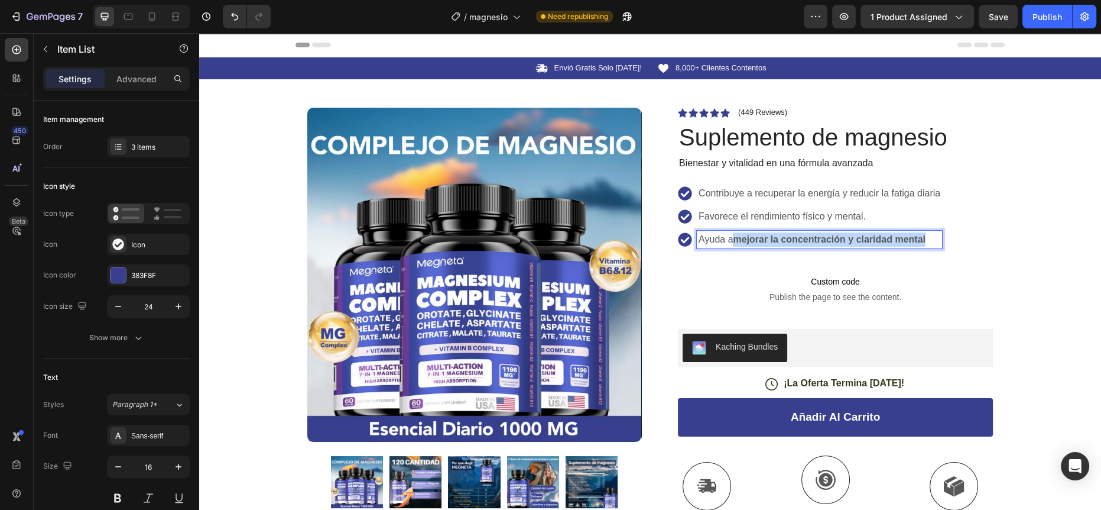
drag, startPoint x: 734, startPoint y: 241, endPoint x: 922, endPoint y: 237, distance: 188.6
click at [922, 237] on strong "mejorar la concentración y claridad mental" at bounding box center [829, 239] width 192 height 10
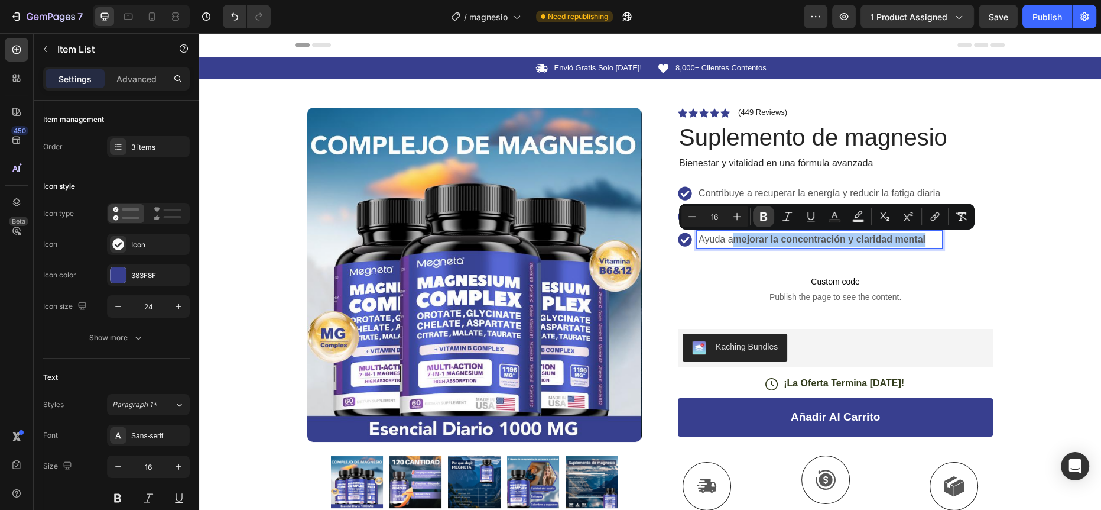
drag, startPoint x: 761, startPoint y: 215, endPoint x: 636, endPoint y: 200, distance: 126.2
click at [761, 215] on icon "Editor contextual toolbar" at bounding box center [763, 216] width 7 height 9
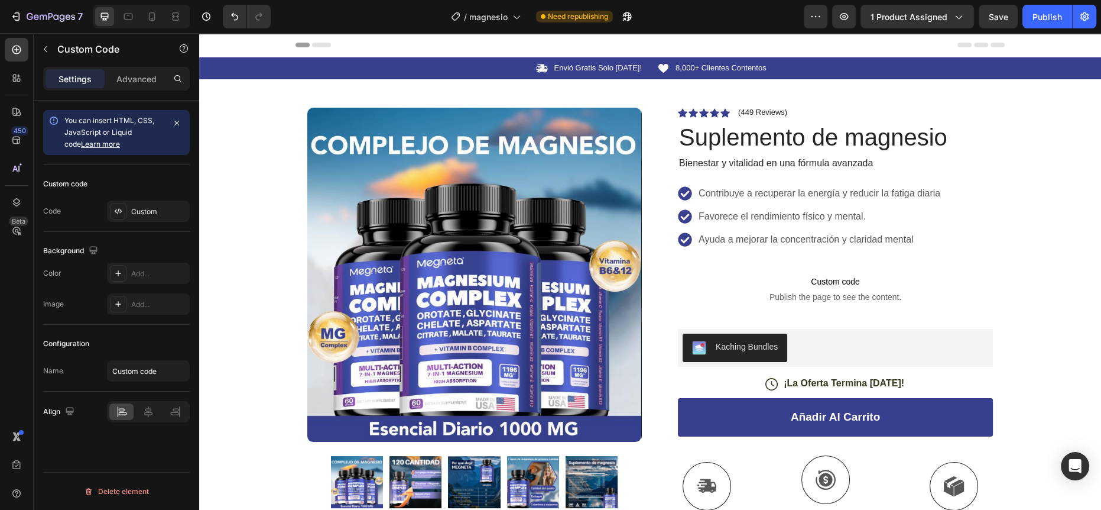
click at [967, 270] on p "Custom code Publish the page to see the content." at bounding box center [836, 288] width 296 height 47
click at [994, 11] on div "Save" at bounding box center [999, 17] width 20 height 12
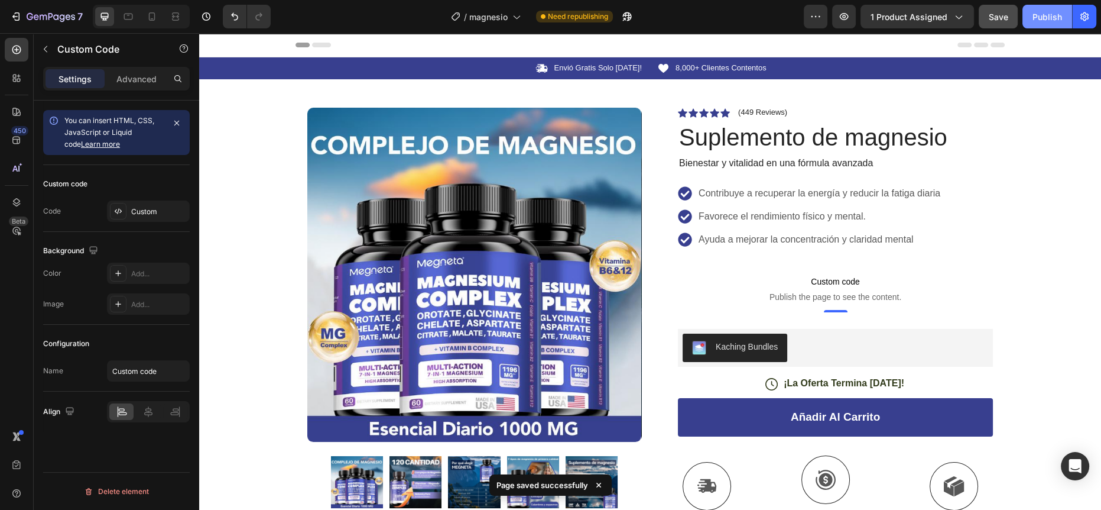
click at [1040, 11] on div "Publish" at bounding box center [1048, 17] width 30 height 12
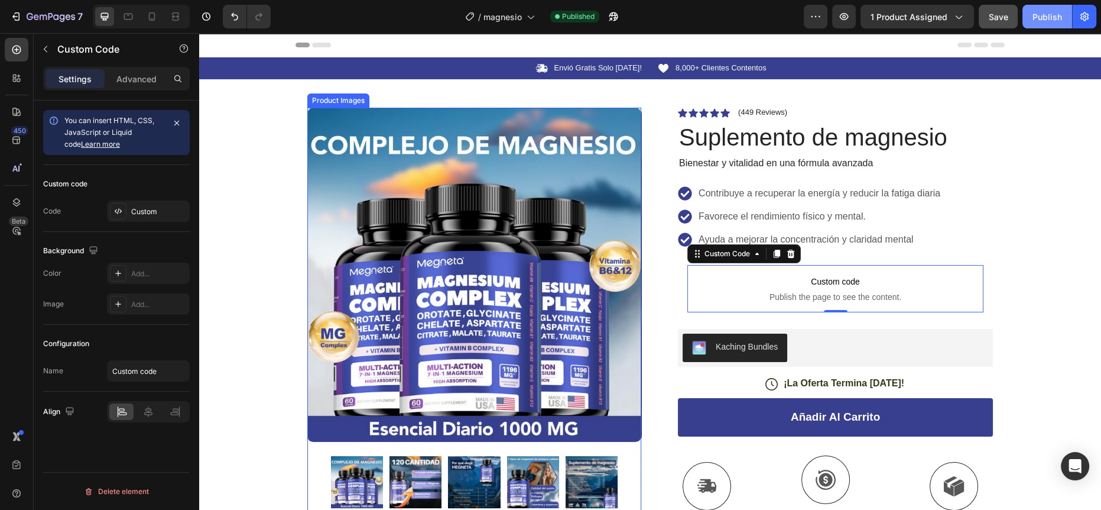
scroll to position [40, 0]
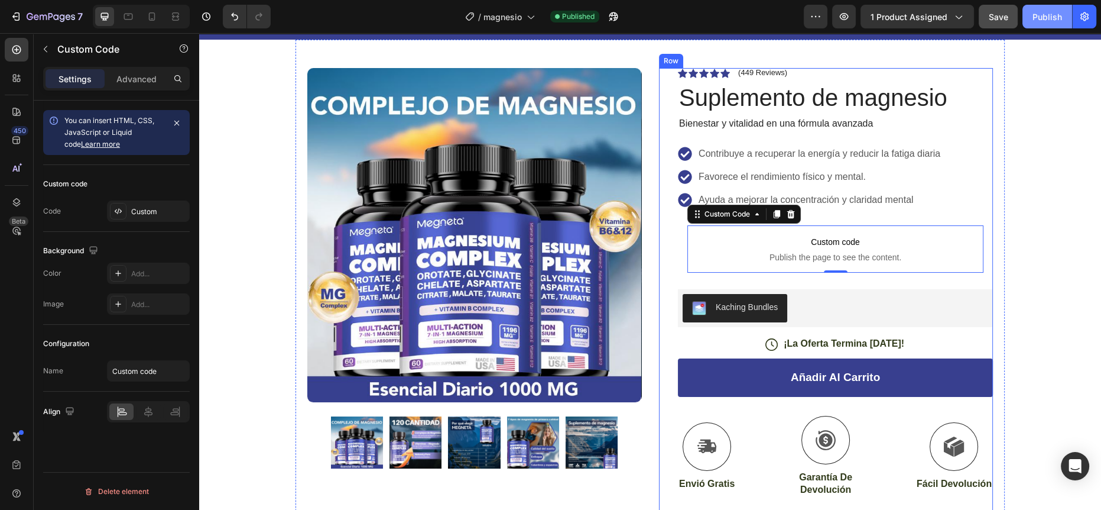
click at [666, 291] on div "Icon Icon Icon Icon Icon Icon List (449 Reviews) Text Block Row Suplemento de m…" at bounding box center [826, 345] width 334 height 555
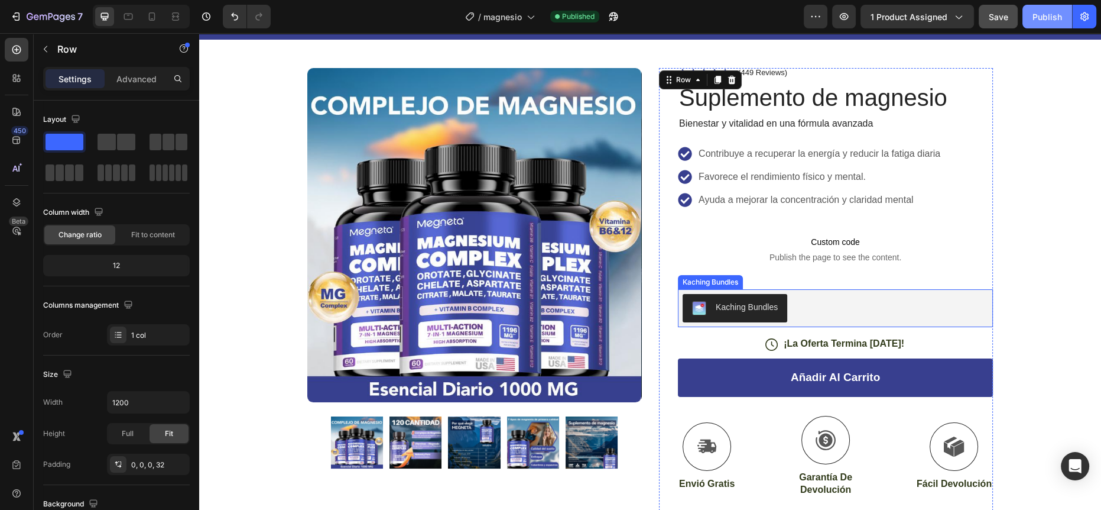
click at [806, 311] on div "Kaching Bundles" at bounding box center [836, 308] width 306 height 28
click at [659, 238] on div "Icon Icon Icon Icon Icon Icon List (449 Reviews) Text Block Row Suplemento de m…" at bounding box center [826, 345] width 334 height 555
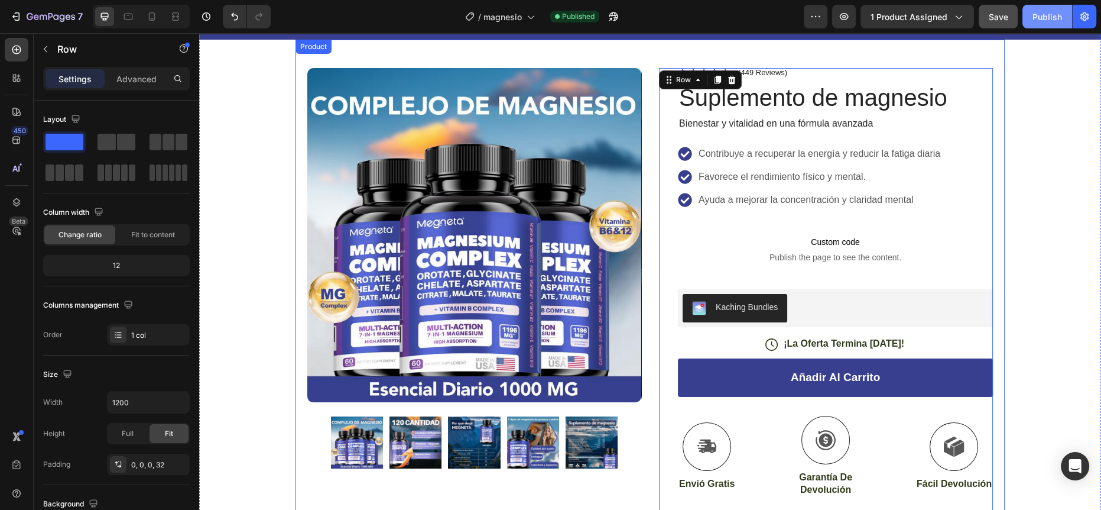
click at [990, 206] on div "Product Images Row Icon Icon Icon Icon Icon Icon List (449 Reviews) Text Block …" at bounding box center [650, 331] width 709 height 583
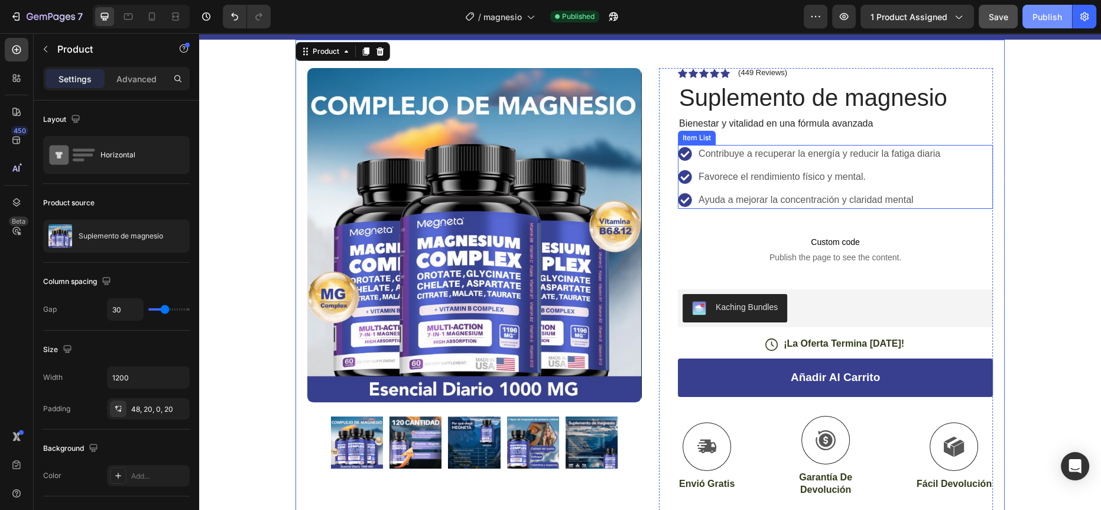
click at [818, 177] on p "Favorece el rendimiento físico y mental." at bounding box center [820, 177] width 242 height 14
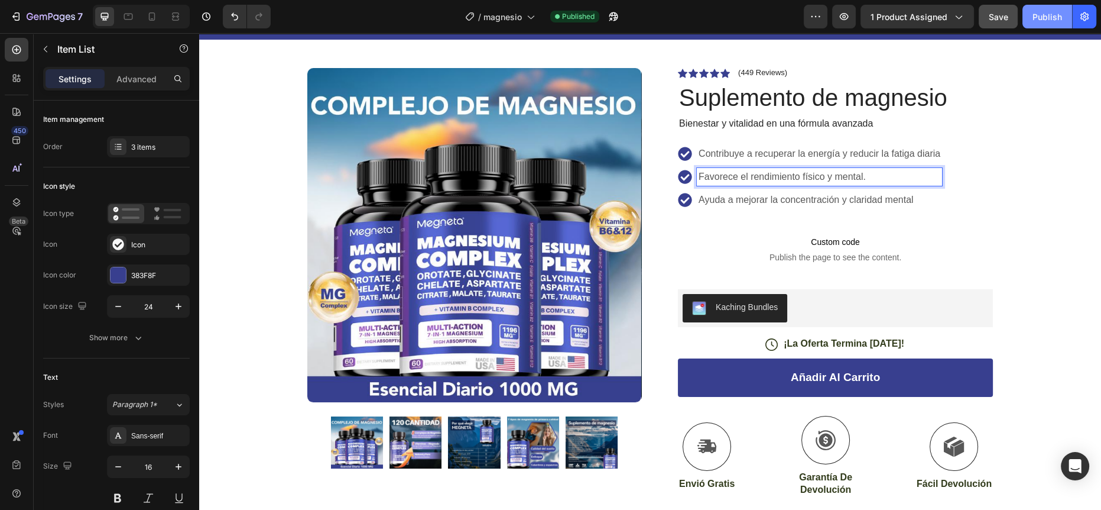
click at [863, 176] on p "Favorece el rendimiento físico y mental." at bounding box center [820, 177] width 242 height 14
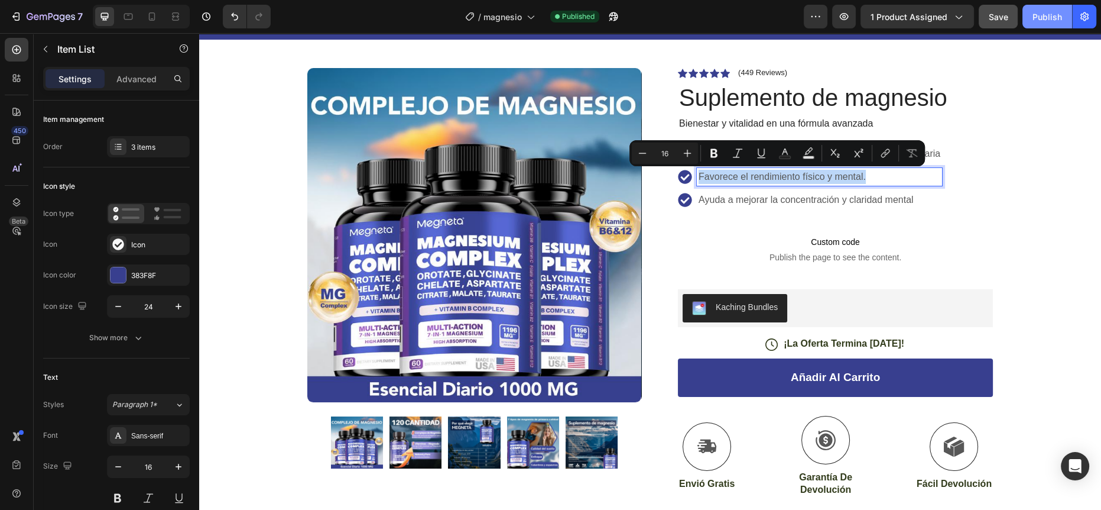
drag, startPoint x: 874, startPoint y: 173, endPoint x: 692, endPoint y: 178, distance: 181.6
click at [697, 178] on div "Favorece el rendimiento físico y mental." at bounding box center [819, 177] width 245 height 18
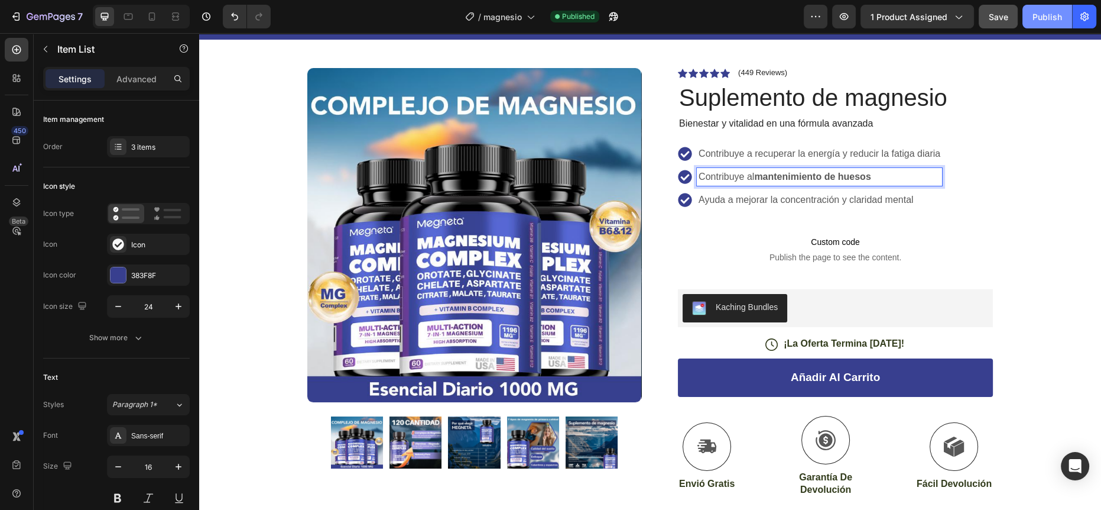
click at [816, 178] on strong "mantenimiento de huesos" at bounding box center [812, 176] width 116 height 10
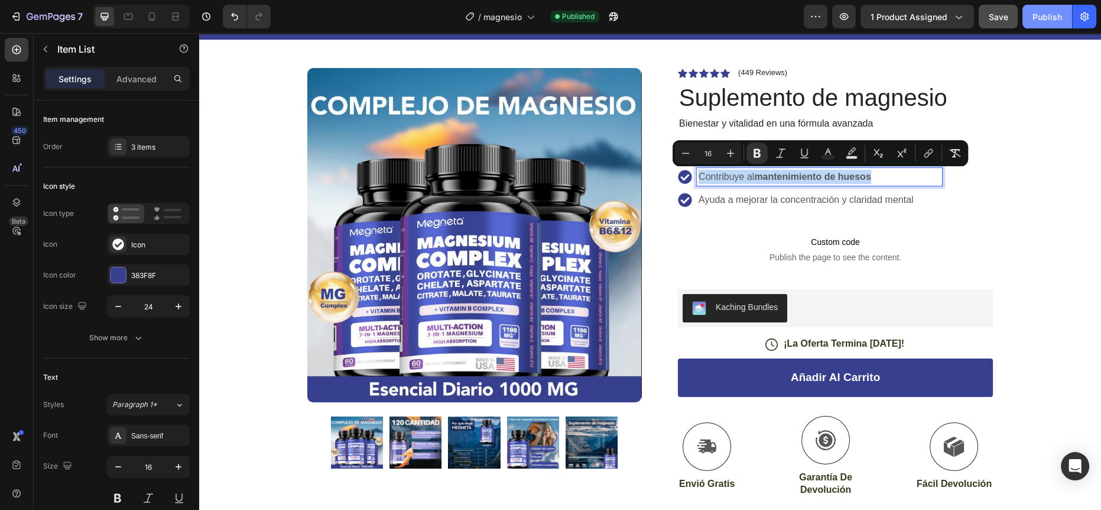
click at [816, 178] on strong "mantenimiento de huesos" at bounding box center [812, 176] width 116 height 10
click at [789, 181] on strong "mantenimiento de huesos" at bounding box center [812, 176] width 116 height 10
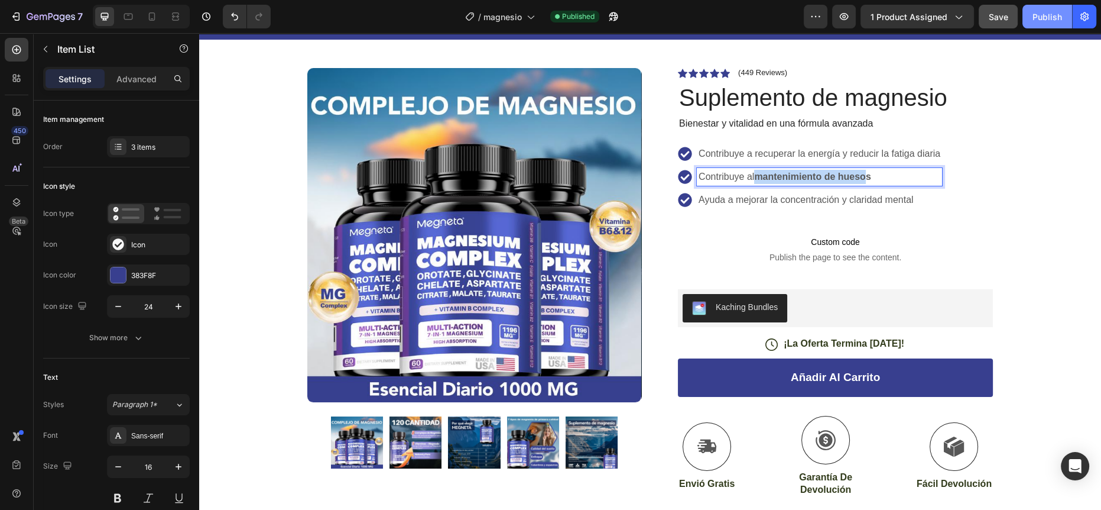
drag, startPoint x: 753, startPoint y: 176, endPoint x: 863, endPoint y: 174, distance: 109.4
click at [863, 174] on strong "mantenimiento de huesos" at bounding box center [812, 176] width 116 height 10
click at [870, 175] on p "Contribuye al mantenimiento de huesos" at bounding box center [820, 177] width 242 height 14
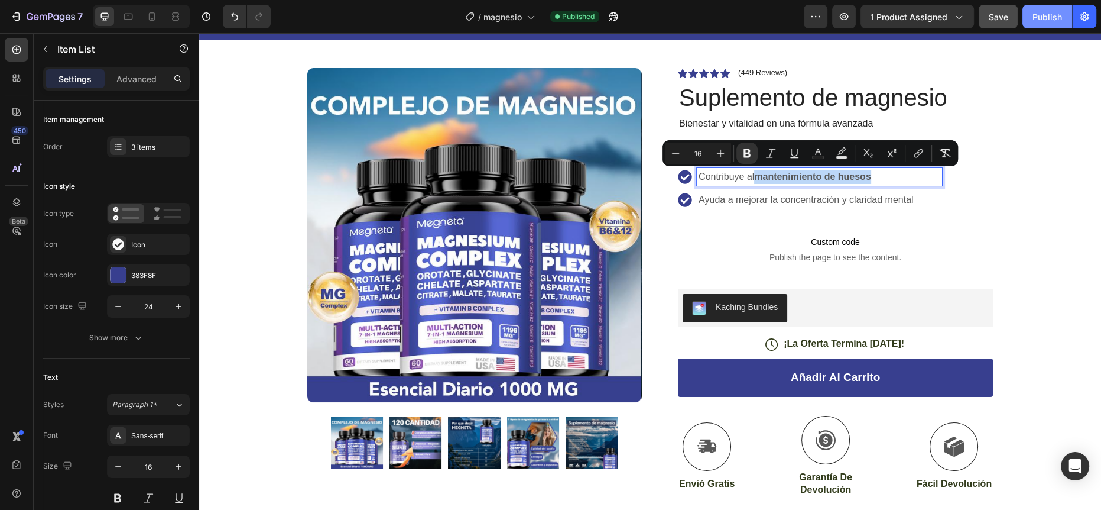
drag, startPoint x: 869, startPoint y: 175, endPoint x: 753, endPoint y: 173, distance: 116.5
click at [753, 173] on p "Contribuye al mantenimiento de huesos" at bounding box center [820, 177] width 242 height 14
click at [747, 150] on icon "Editor contextual toolbar" at bounding box center [747, 153] width 12 height 12
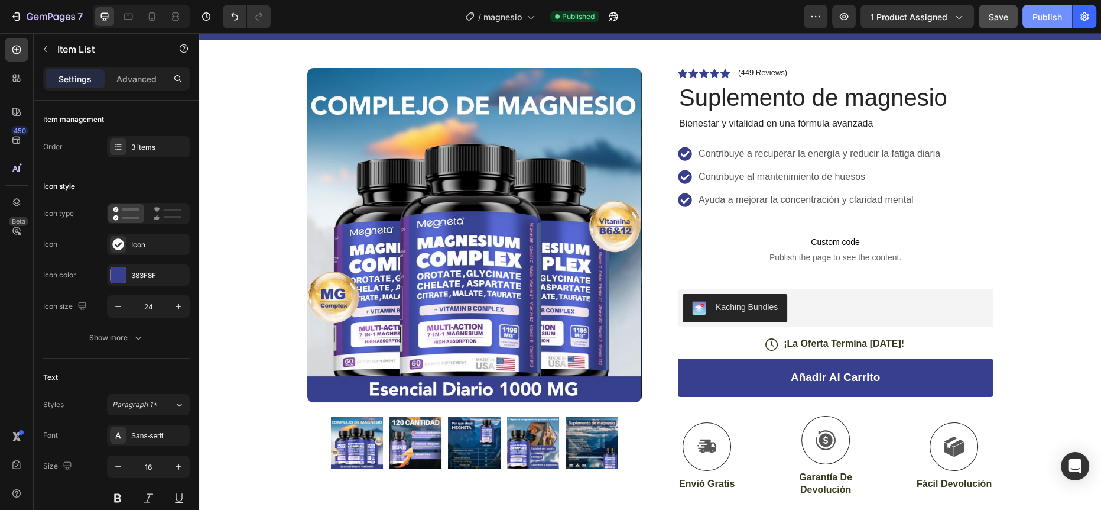
click at [918, 187] on div "Contribuye a recuperar la energía y reducir la fatiga diaria Contribuye al mant…" at bounding box center [810, 177] width 264 height 64
click at [873, 179] on p "Contribuye al mantenimiento de huesos" at bounding box center [820, 177] width 242 height 14
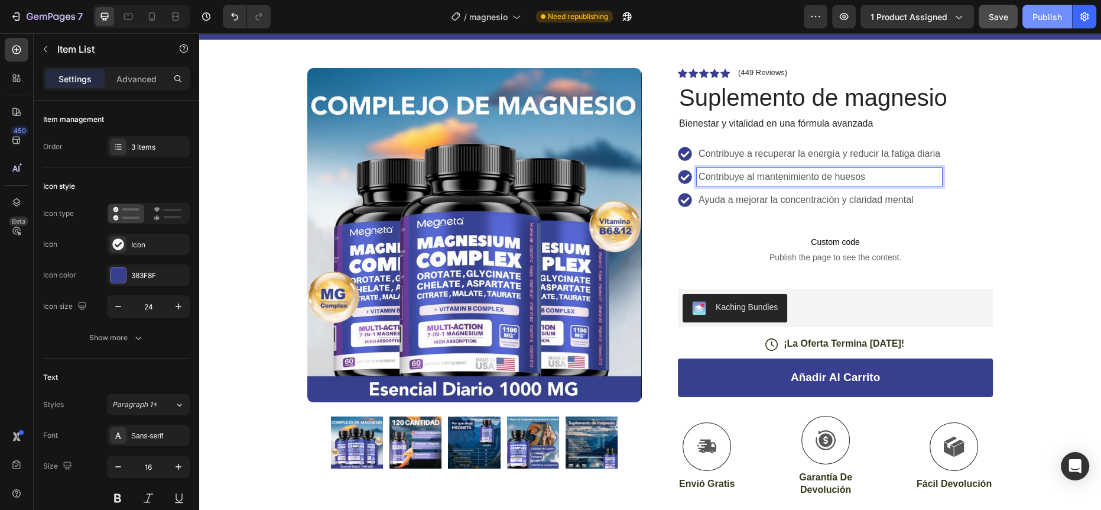
click at [962, 170] on div "Contribuye a recuperar la energía y reducir la fatiga diaria Contribuye al mant…" at bounding box center [835, 177] width 315 height 64
